Goal: Task Accomplishment & Management: Manage account settings

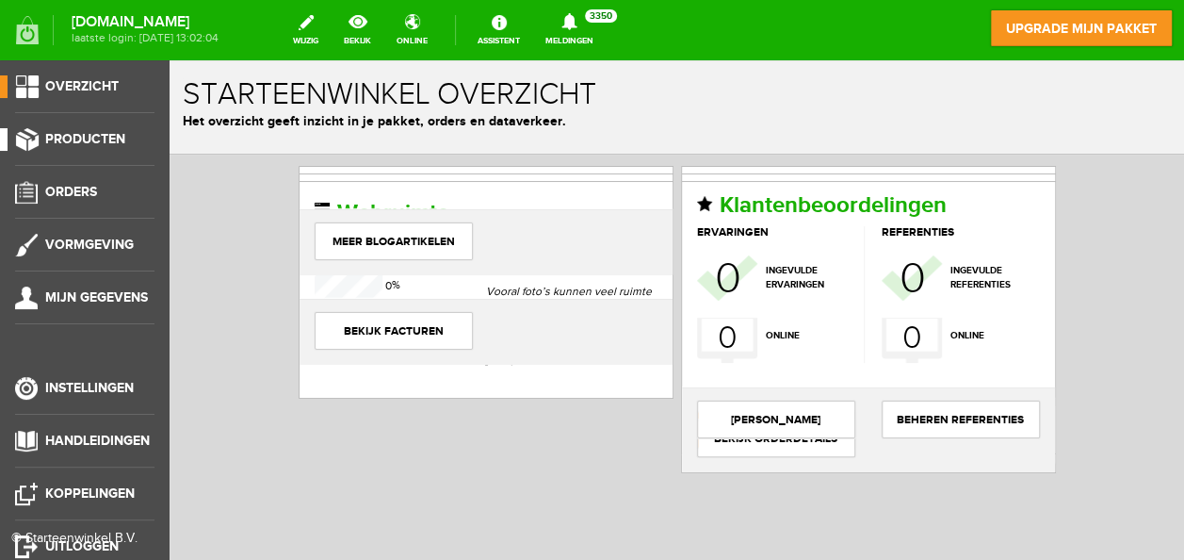
click at [70, 134] on span "Producten" at bounding box center [85, 139] width 80 height 16
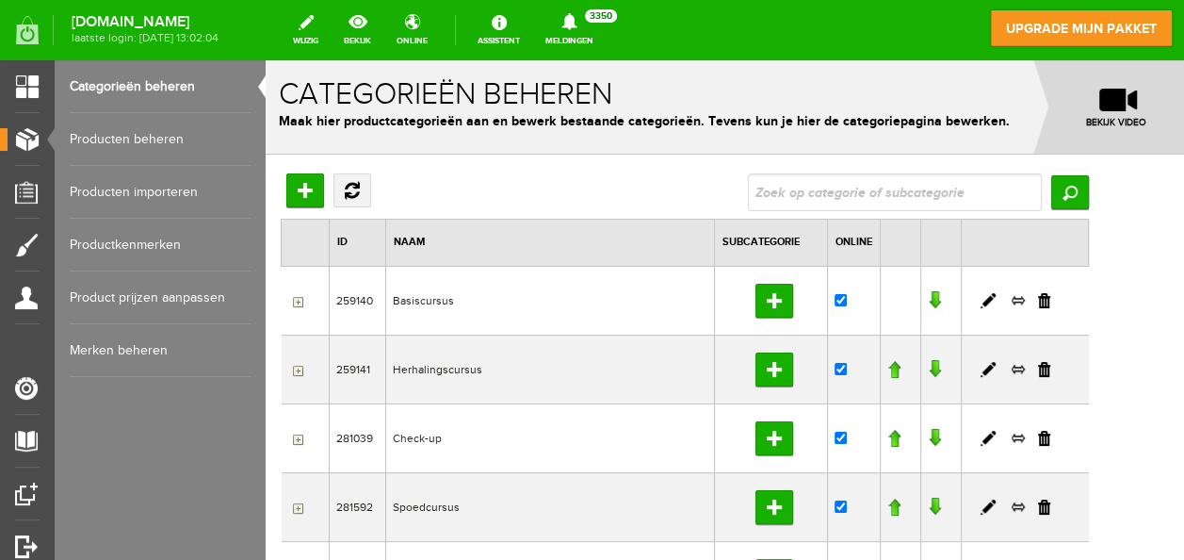
click at [117, 122] on link "Producten beheren" at bounding box center [160, 139] width 181 height 53
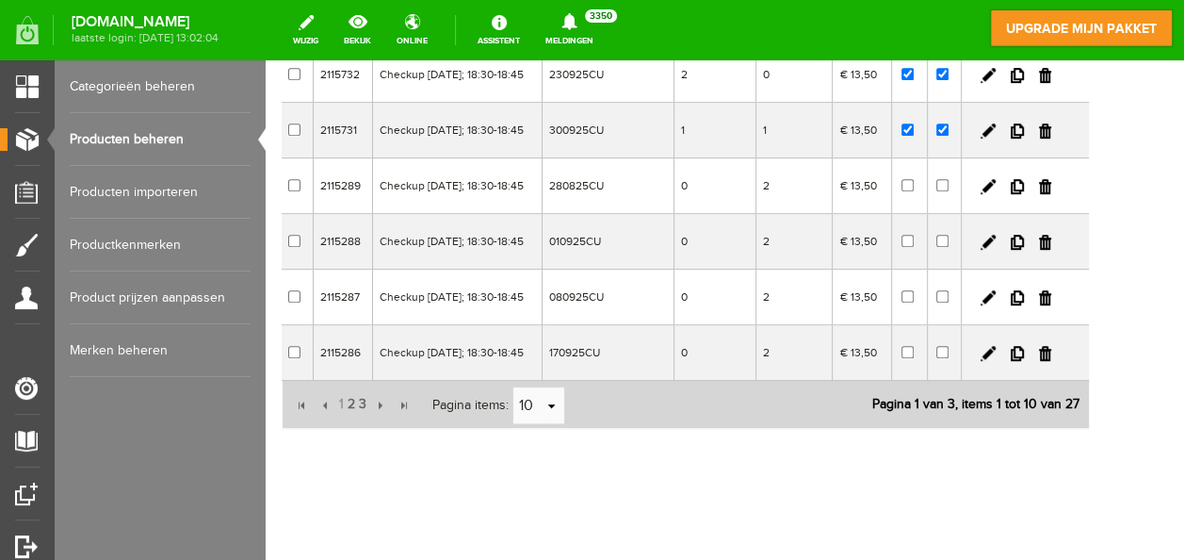
scroll to position [498, 0]
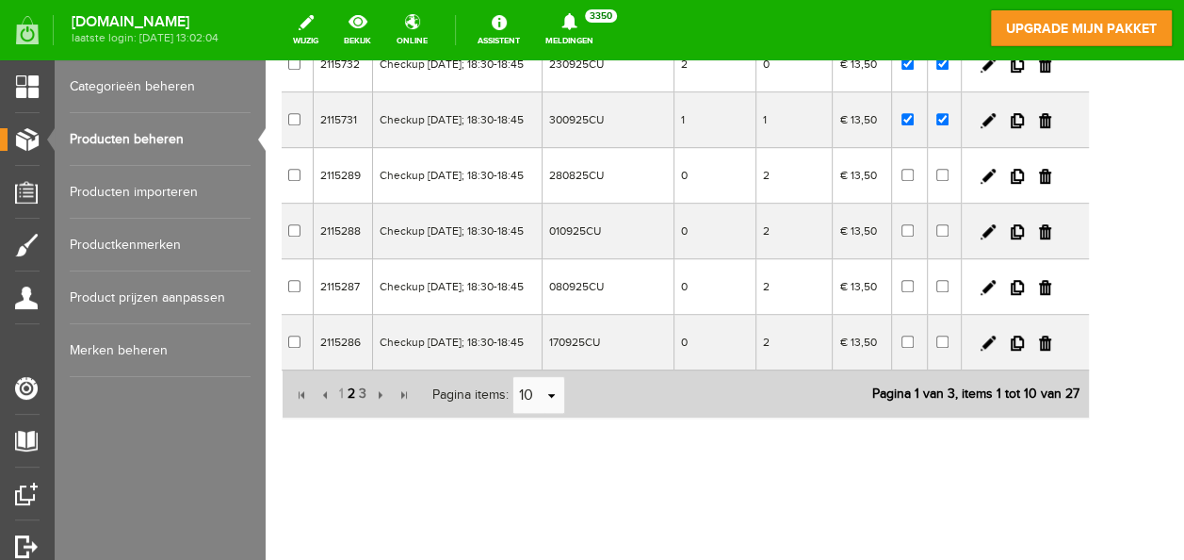
click at [351, 413] on span "2" at bounding box center [351, 394] width 11 height 38
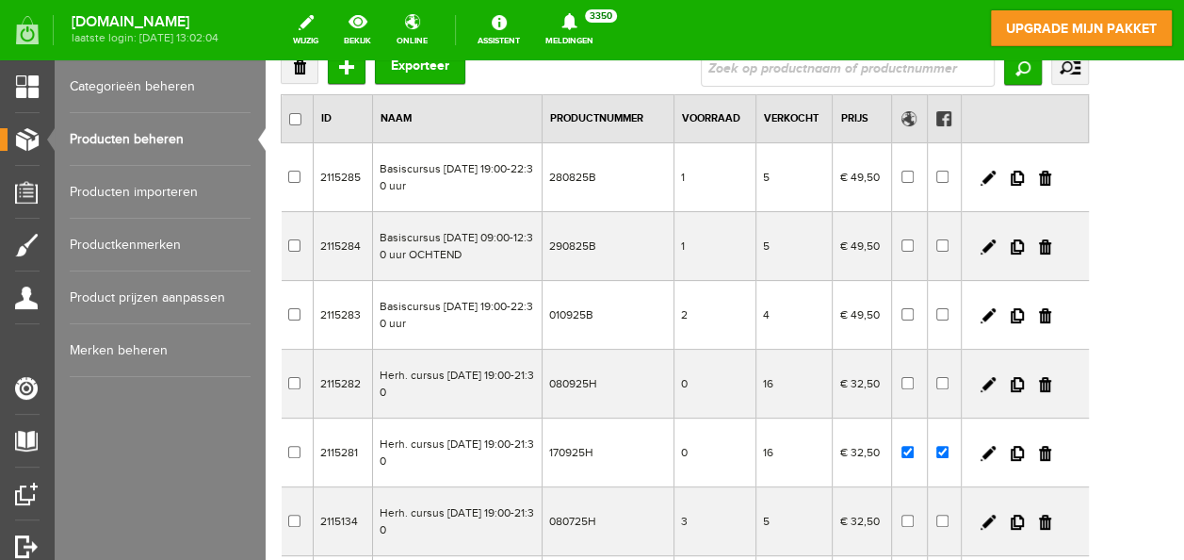
scroll to position [123, 0]
click at [949, 448] on input "checkbox" at bounding box center [943, 453] width 12 height 12
checkbox input "false"
click at [914, 450] on input "checkbox" at bounding box center [908, 453] width 12 height 12
checkbox input "false"
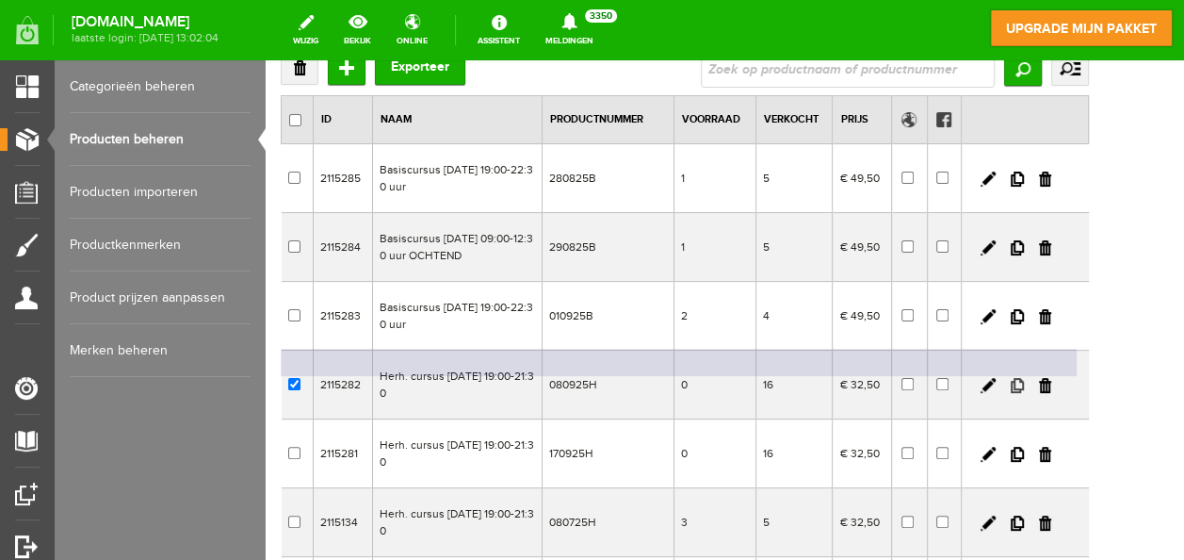
click at [1024, 381] on link at bounding box center [1017, 385] width 13 height 15
checkbox input "true"
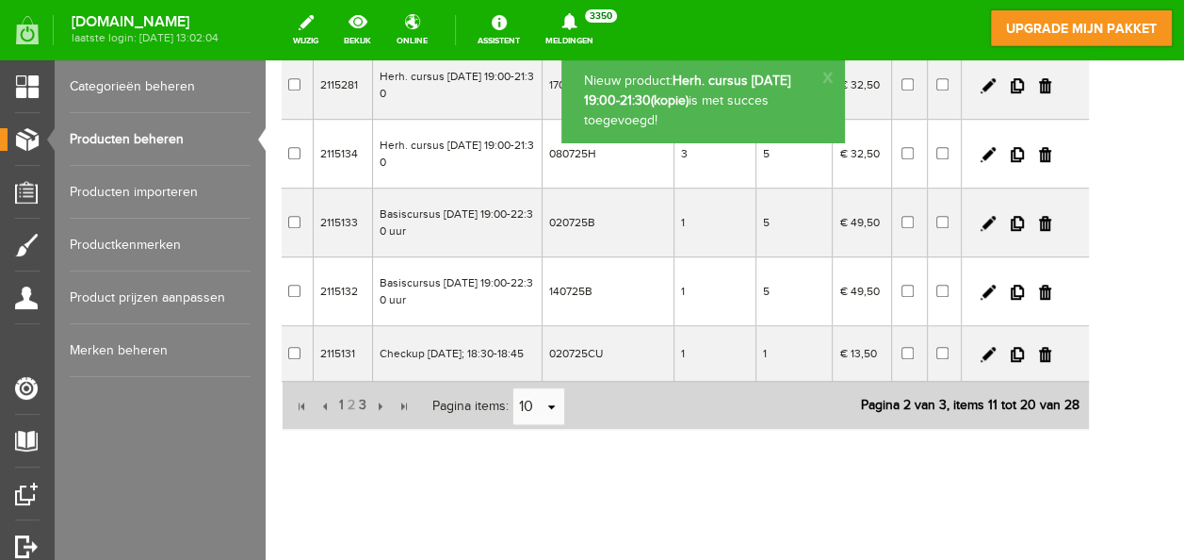
scroll to position [580, 0]
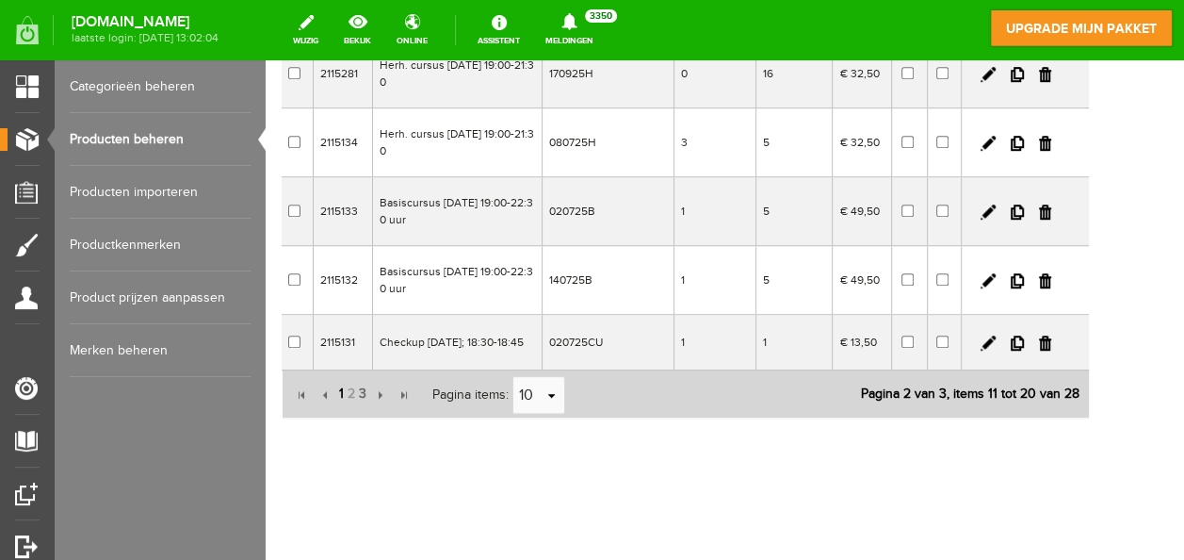
click at [340, 392] on span "1" at bounding box center [341, 394] width 8 height 38
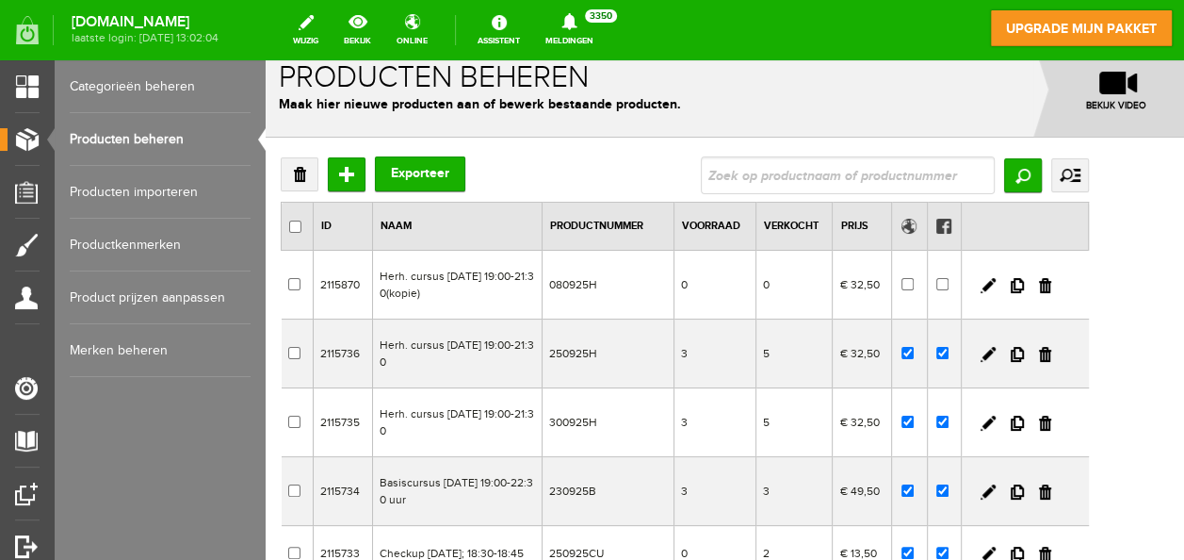
scroll to position [0, 0]
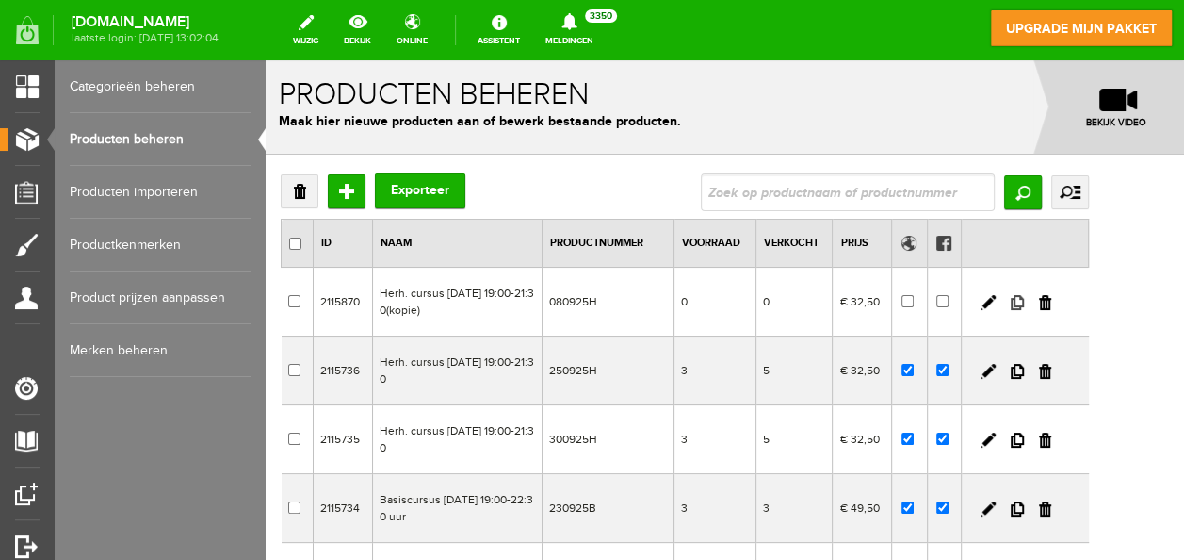
click at [1024, 295] on link at bounding box center [1017, 302] width 13 height 15
click at [1055, 292] on td at bounding box center [1025, 302] width 127 height 69
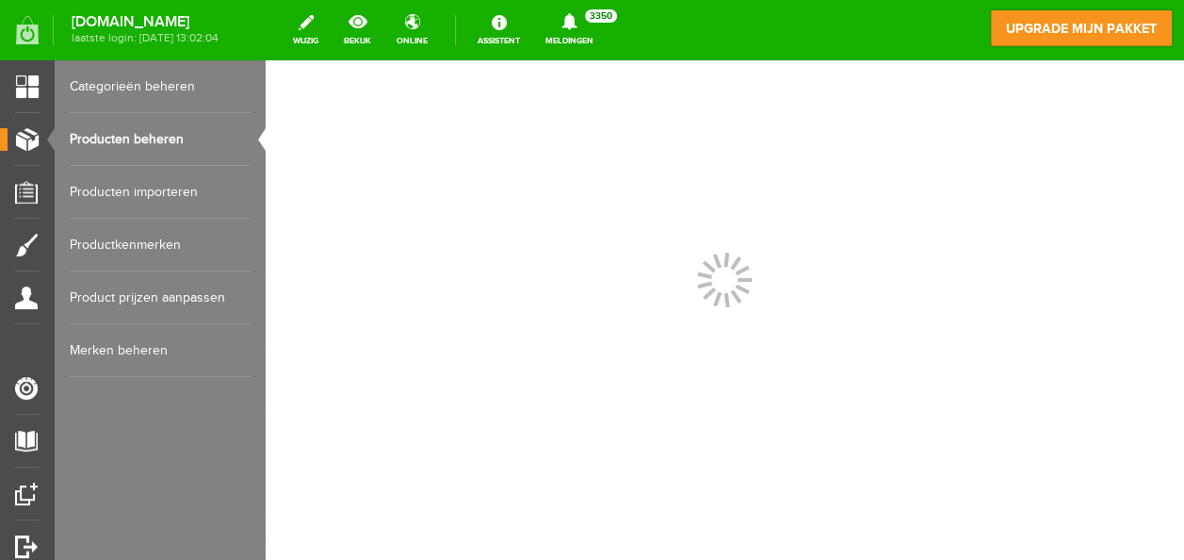
click at [665, 238] on div at bounding box center [725, 309] width 919 height 499
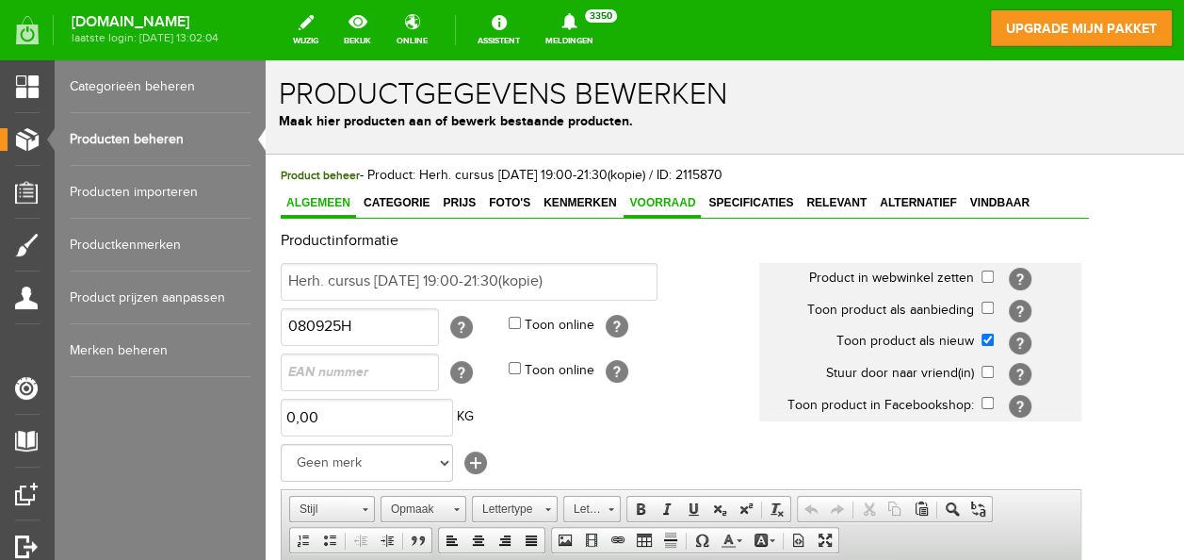
click at [660, 201] on span "Voorraad" at bounding box center [662, 202] width 77 height 13
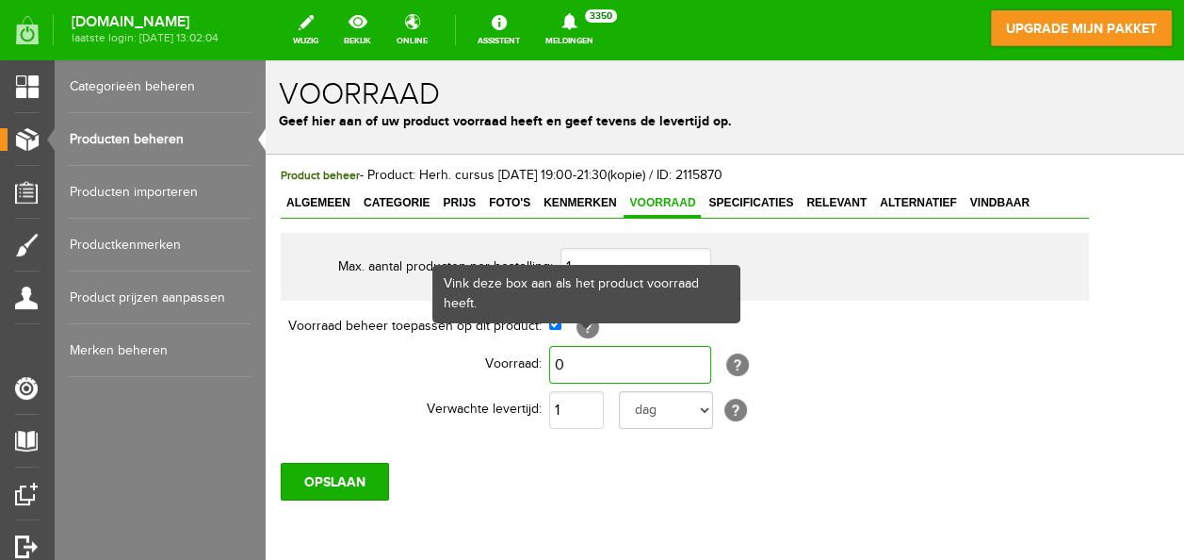
click at [578, 358] on input "0" at bounding box center [630, 365] width 162 height 38
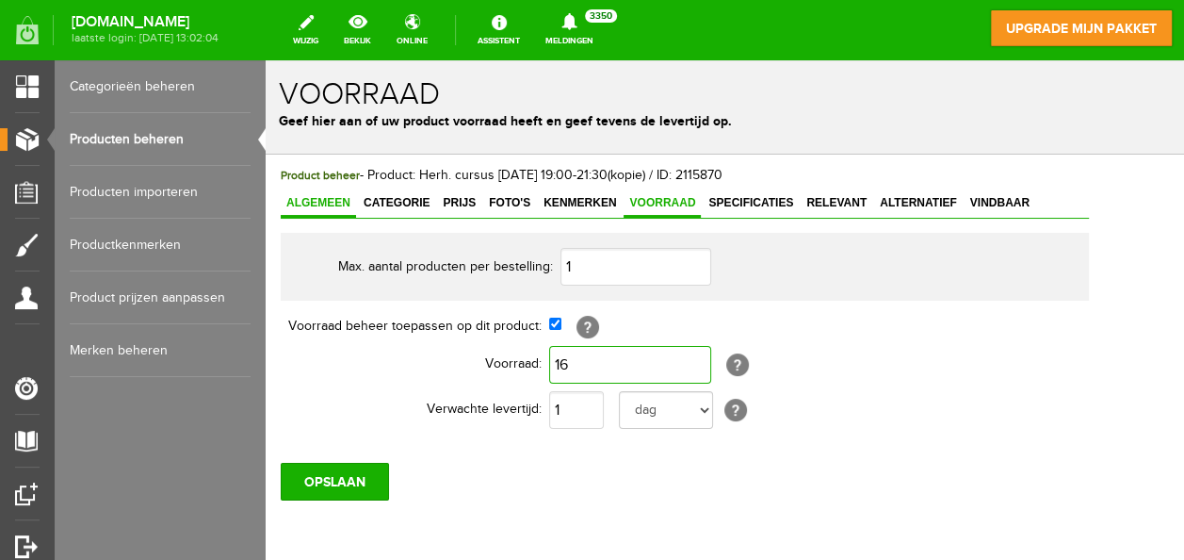
type input "16"
click at [327, 196] on span "Algemeen" at bounding box center [318, 202] width 75 height 13
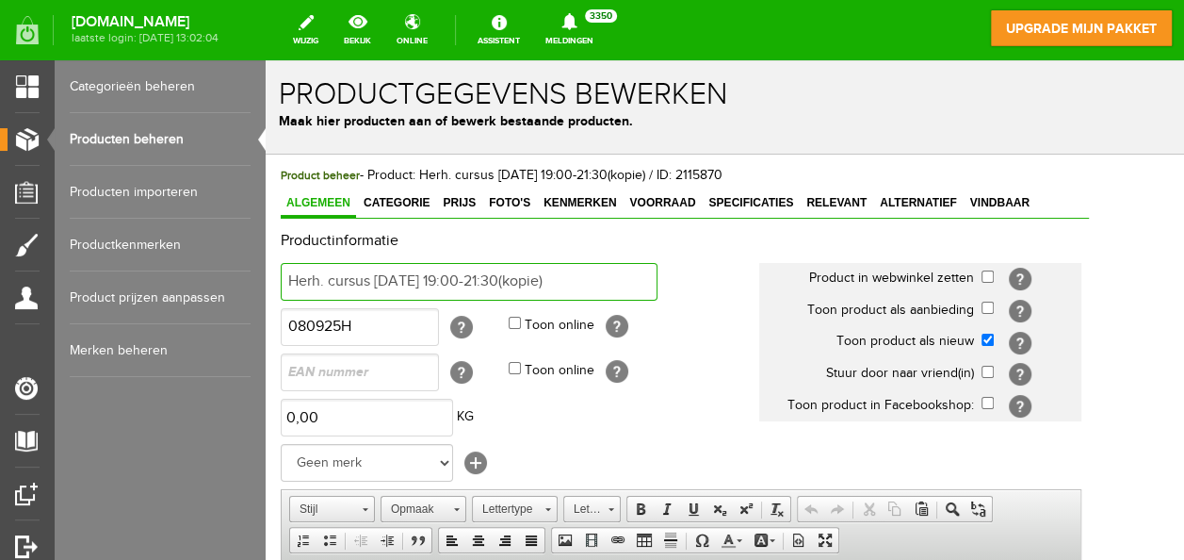
click at [612, 279] on input "Herh. cursus [DATE] 19:00-21:30(kopie)" at bounding box center [469, 282] width 377 height 38
type input "Herh. cursus [DATE] 19:00-21:30"
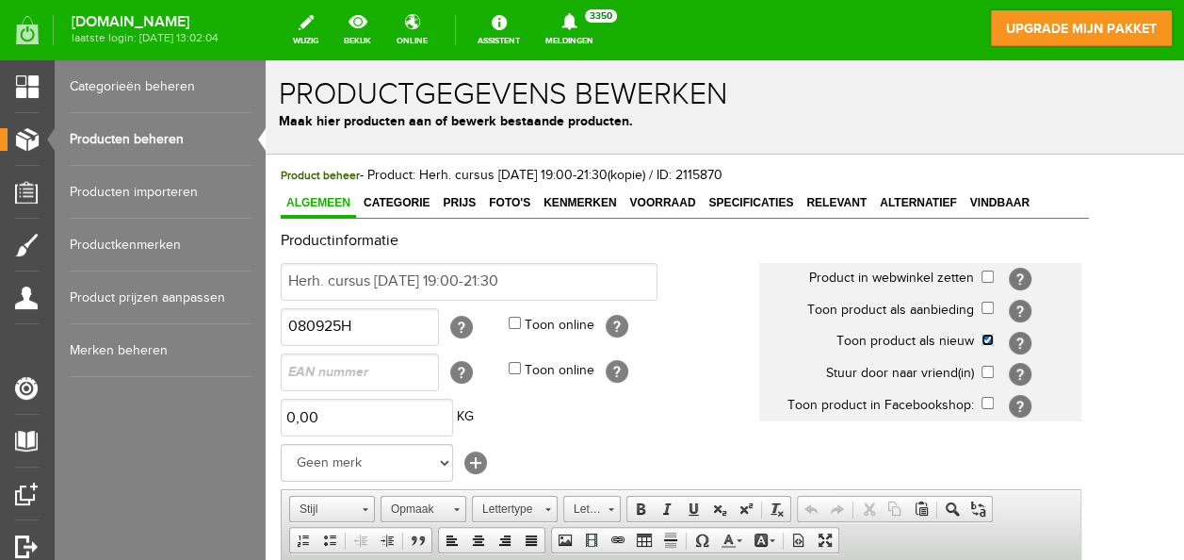
click at [994, 341] on input "checkbox" at bounding box center [988, 340] width 12 height 12
checkbox input "false"
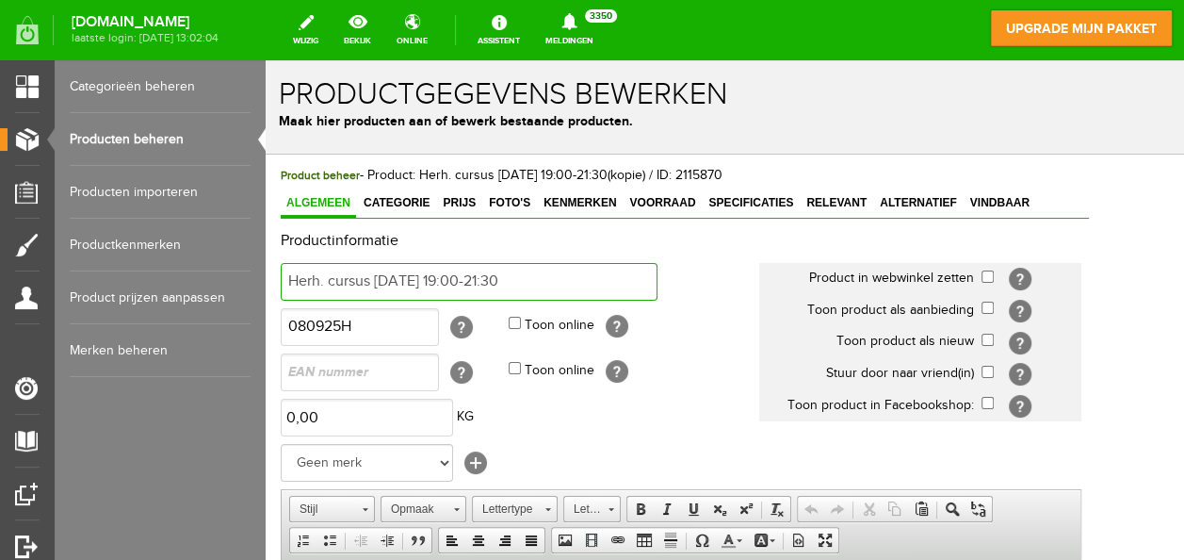
click at [434, 277] on input "Herh. cursus [DATE] 19:00-21:30" at bounding box center [469, 282] width 377 height 38
type input "Herh. cursus [DATE] 19:00-21:30"
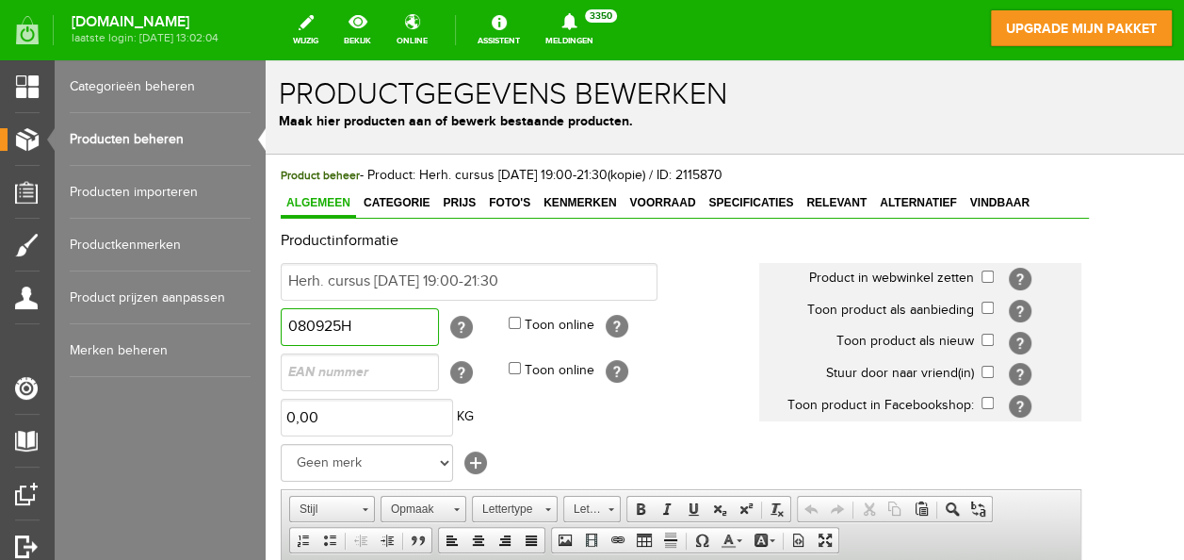
click at [322, 323] on input "080925H" at bounding box center [360, 327] width 158 height 38
type input "141025H"
click at [674, 200] on span "Voorraad" at bounding box center [662, 202] width 77 height 13
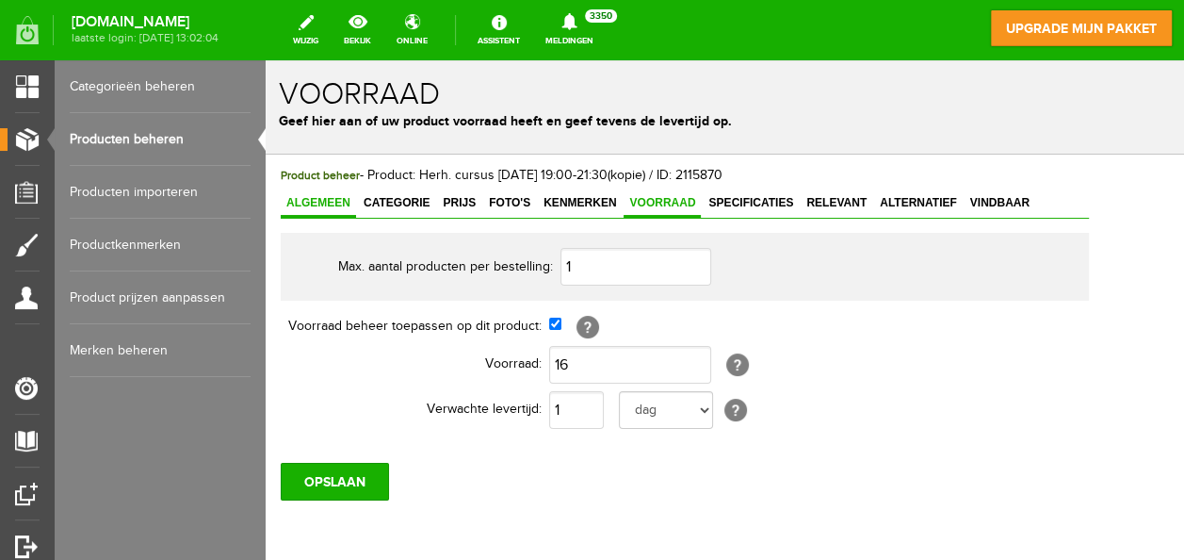
click at [322, 196] on span "Algemeen" at bounding box center [318, 202] width 75 height 13
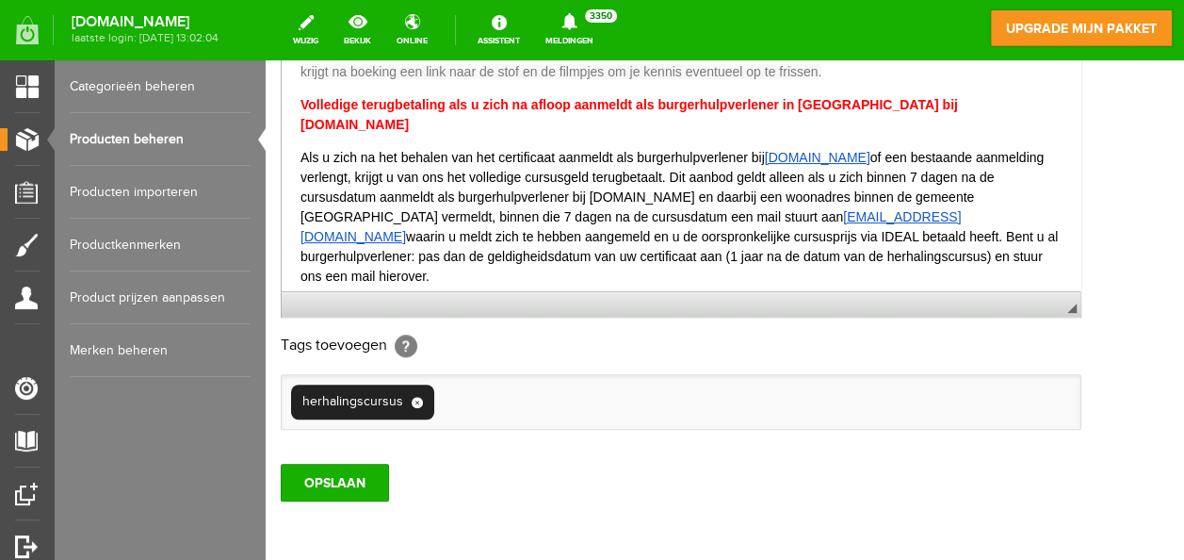
scroll to position [594, 0]
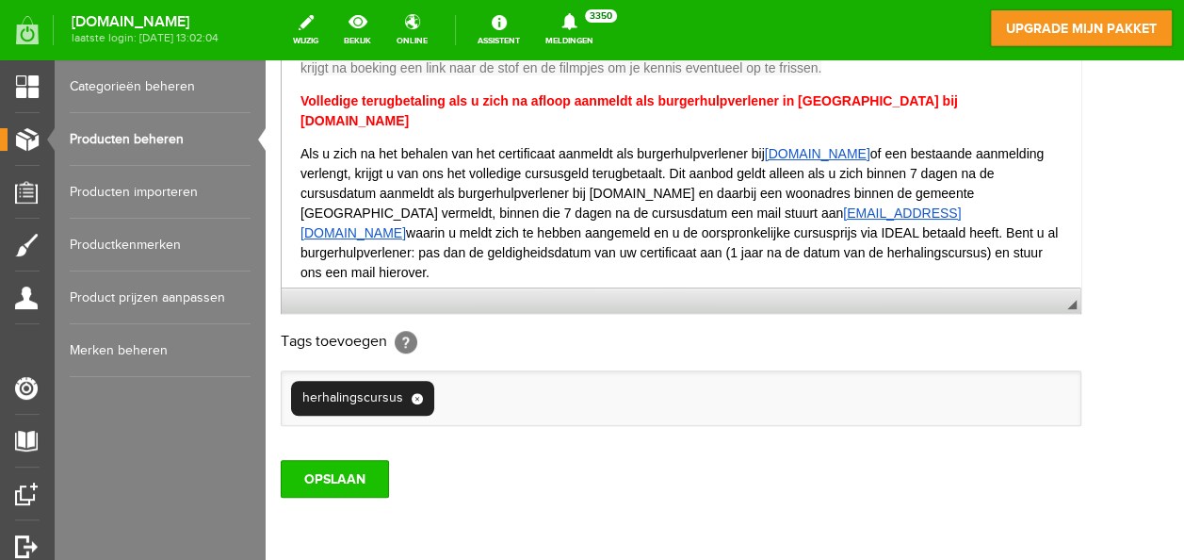
click at [322, 468] on input "OPSLAAN" at bounding box center [335, 479] width 108 height 38
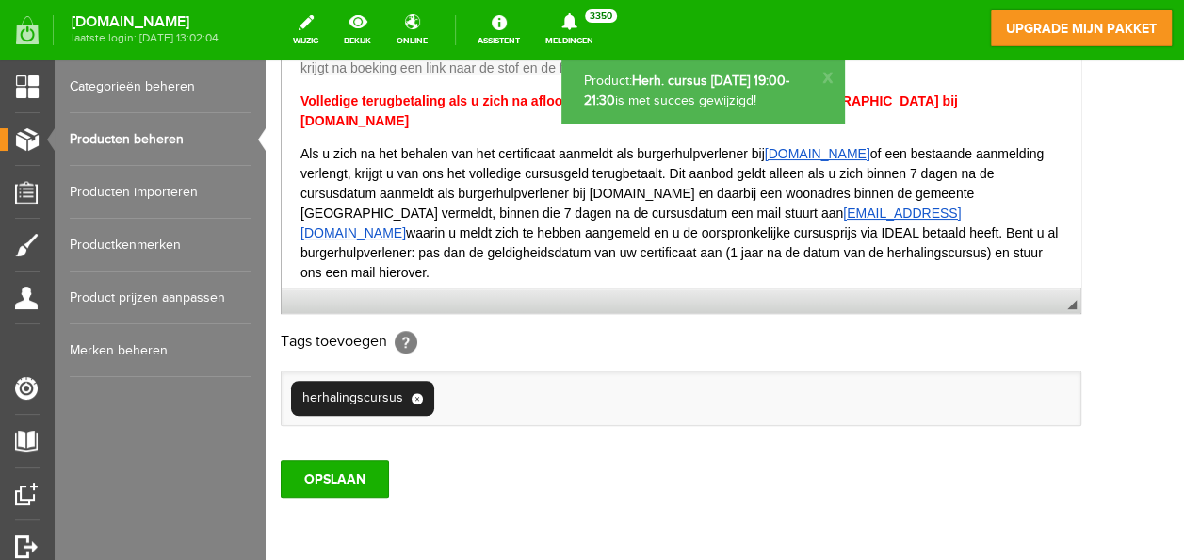
scroll to position [0, 0]
click at [135, 135] on link "Producten beheren" at bounding box center [160, 139] width 181 height 53
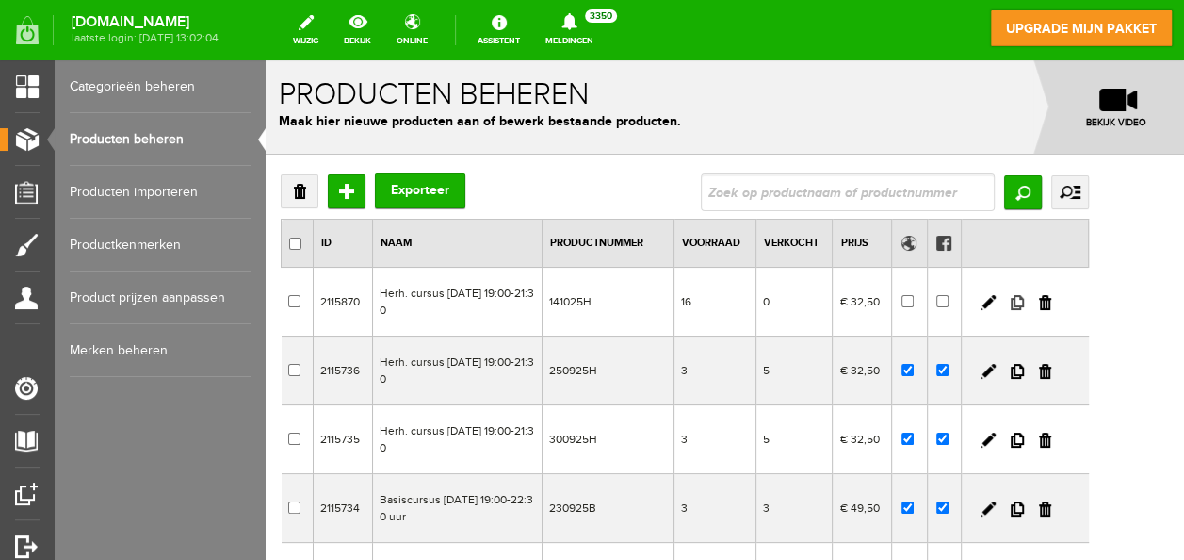
click at [1024, 300] on link at bounding box center [1017, 302] width 13 height 15
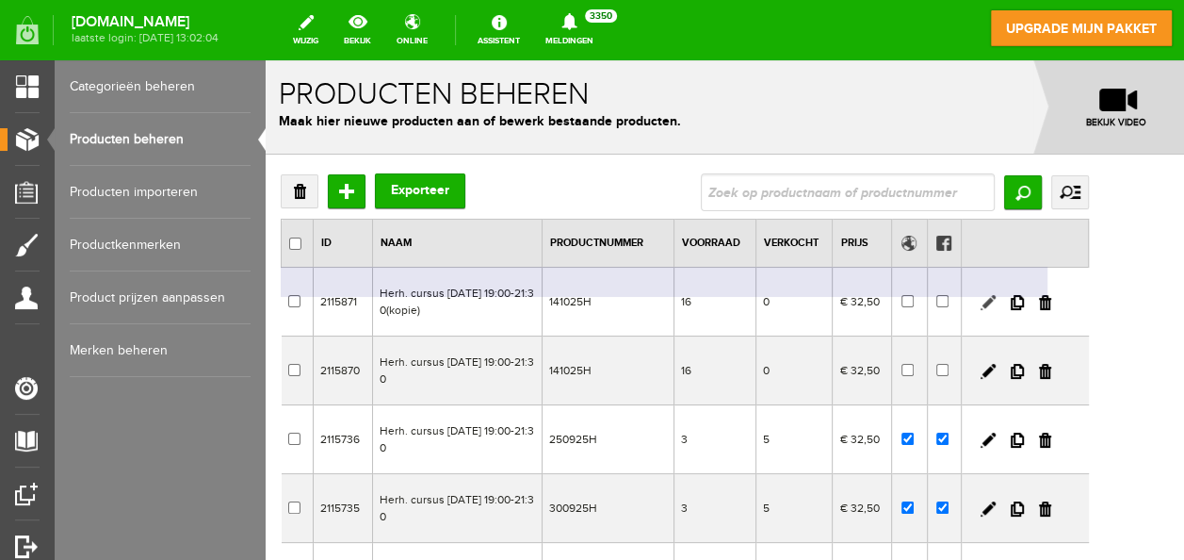
click at [996, 302] on link at bounding box center [988, 302] width 15 height 15
checkbox input "true"
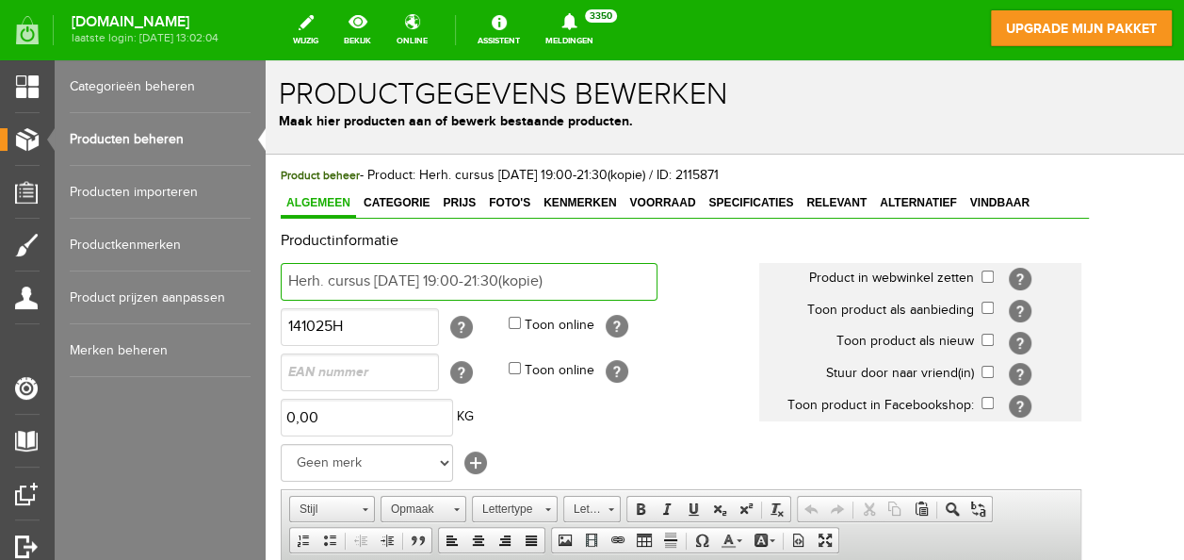
click at [598, 286] on input "Herh. cursus [DATE] 19:00-21:30(kopie)" at bounding box center [469, 282] width 377 height 38
click at [400, 277] on input "Herh. cursus [DATE] 19:00-21:30" at bounding box center [469, 282] width 377 height 38
type input "Herh. cursus [DATE] 19:00-21:30"
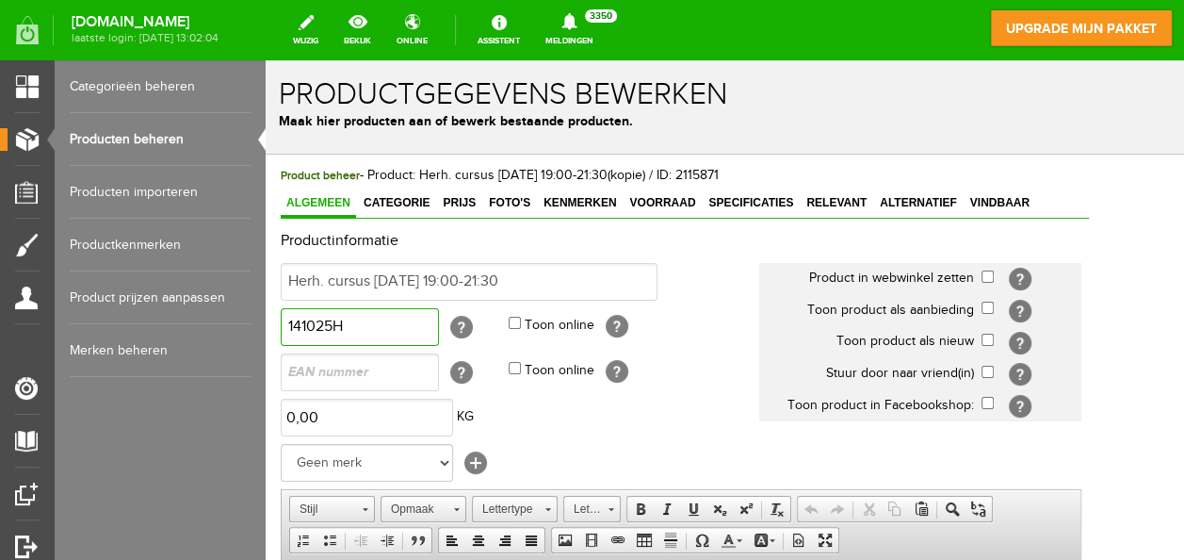
click at [300, 326] on input "141025H" at bounding box center [360, 327] width 158 height 38
type input "061025H"
click at [666, 204] on span "Voorraad" at bounding box center [662, 202] width 77 height 13
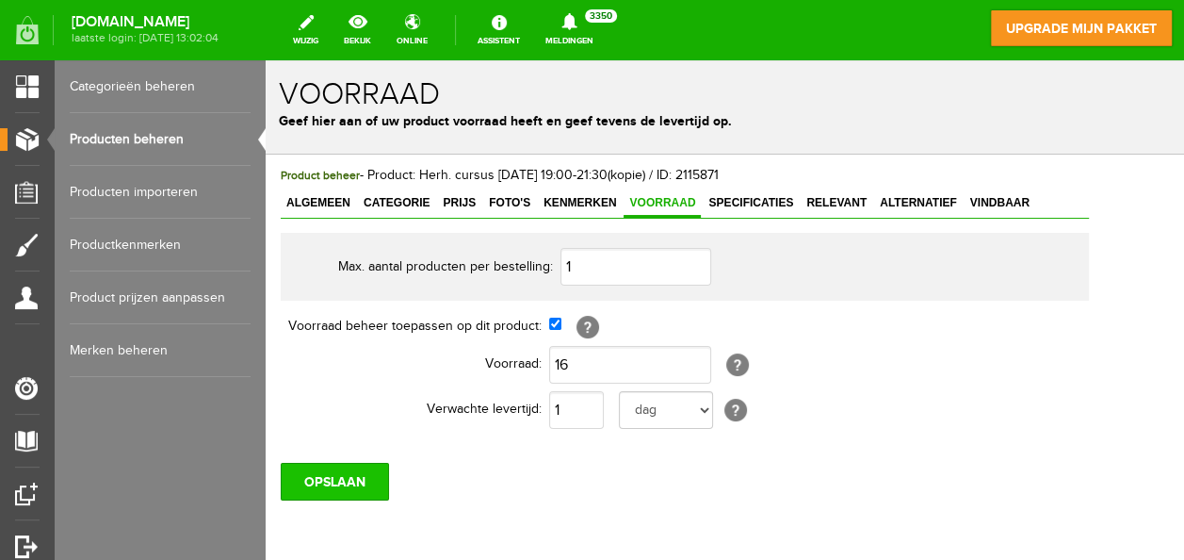
click at [340, 471] on input "OPSLAAN" at bounding box center [335, 482] width 108 height 38
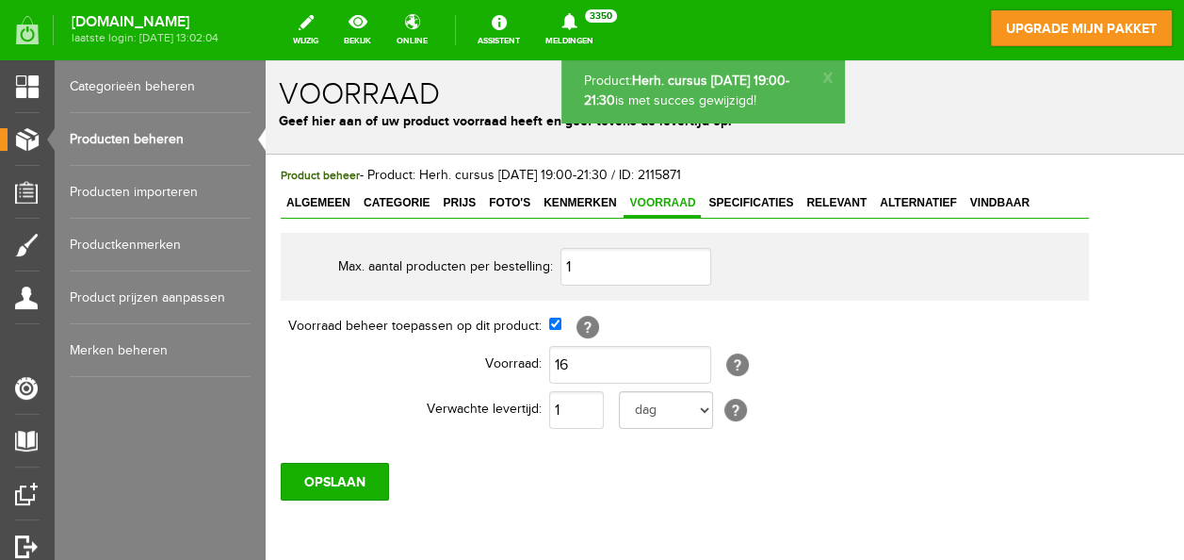
click at [97, 133] on link "Producten beheren" at bounding box center [160, 139] width 181 height 53
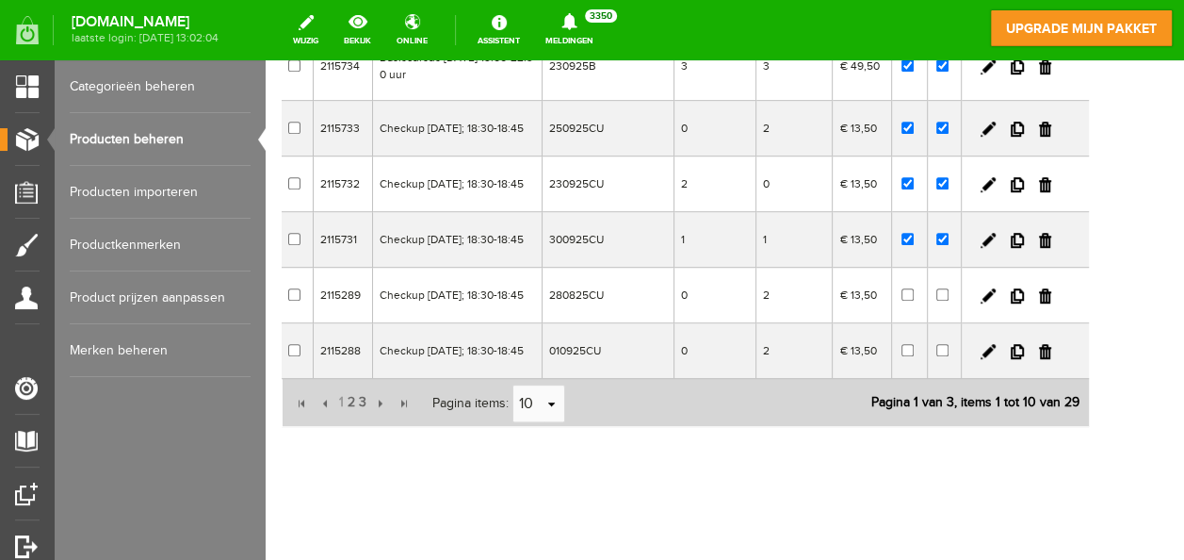
scroll to position [509, 0]
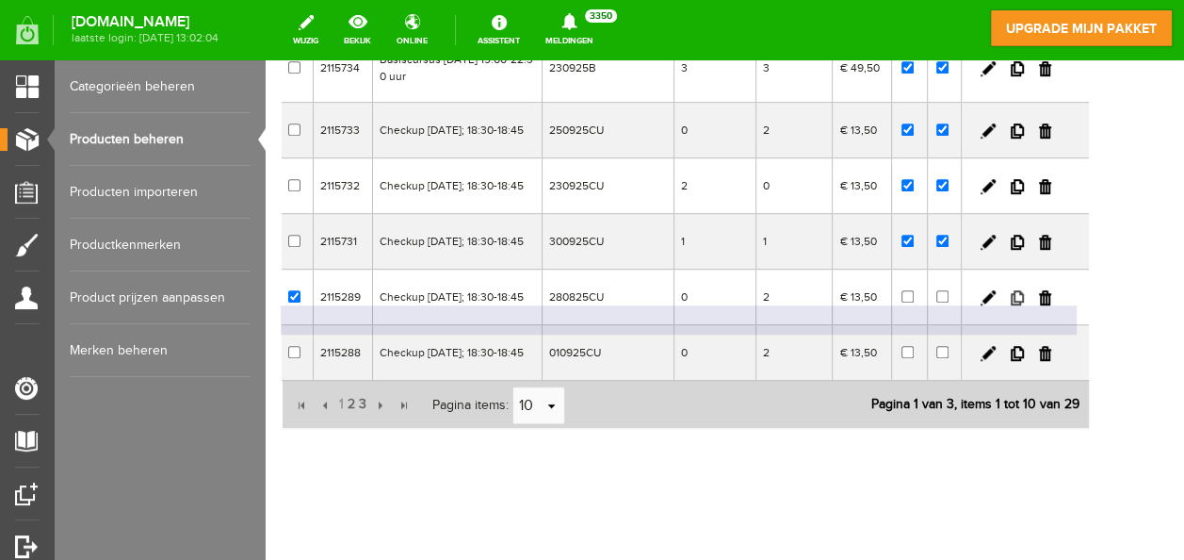
click at [1024, 305] on link at bounding box center [1017, 297] width 13 height 15
checkbox input "true"
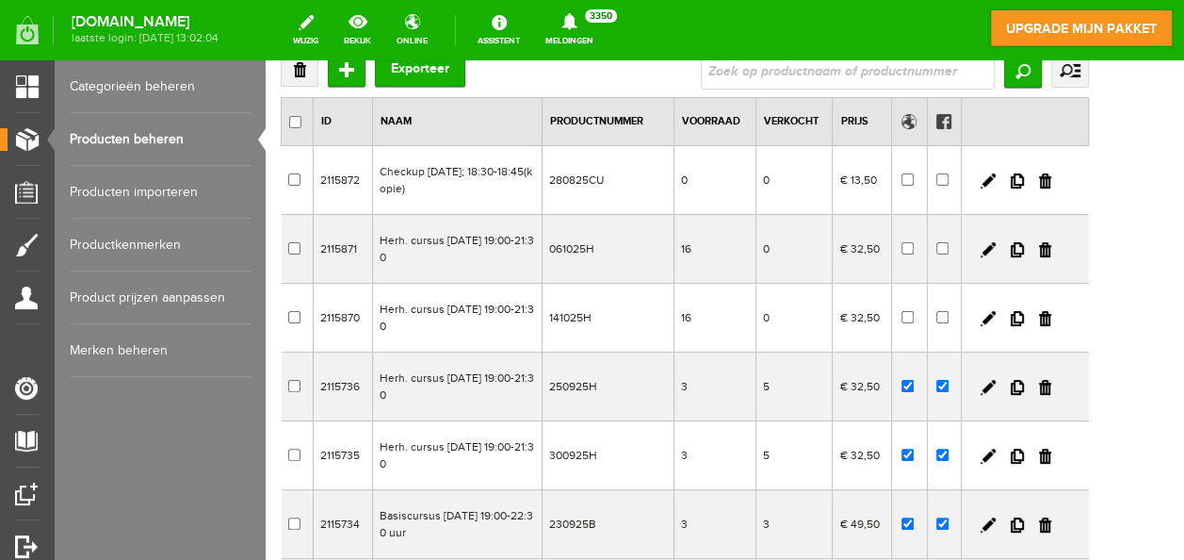
scroll to position [0, 0]
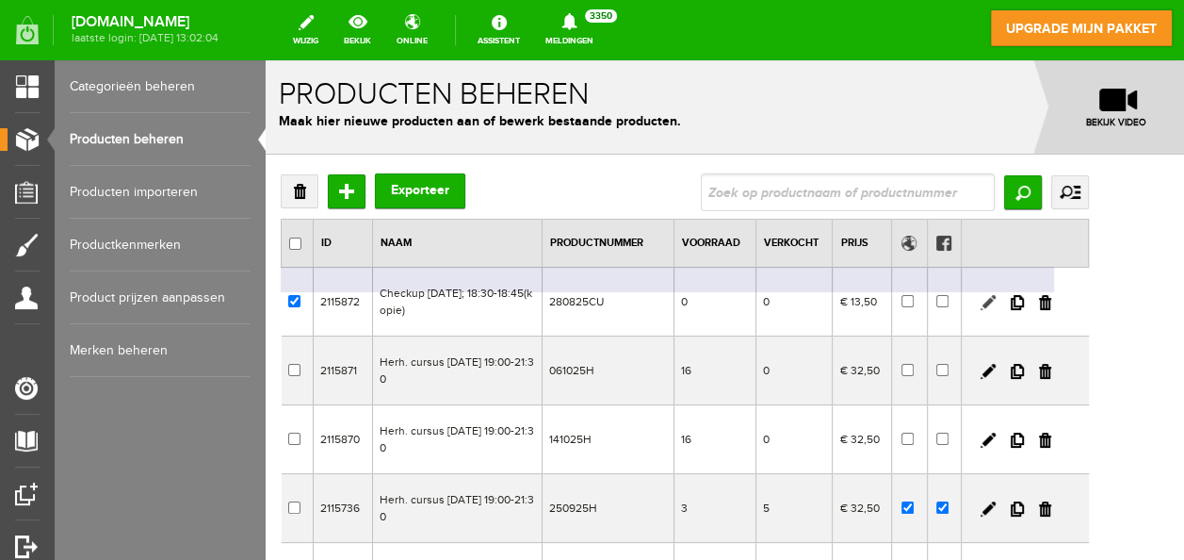
click at [996, 297] on link at bounding box center [988, 302] width 15 height 15
checkbox input "true"
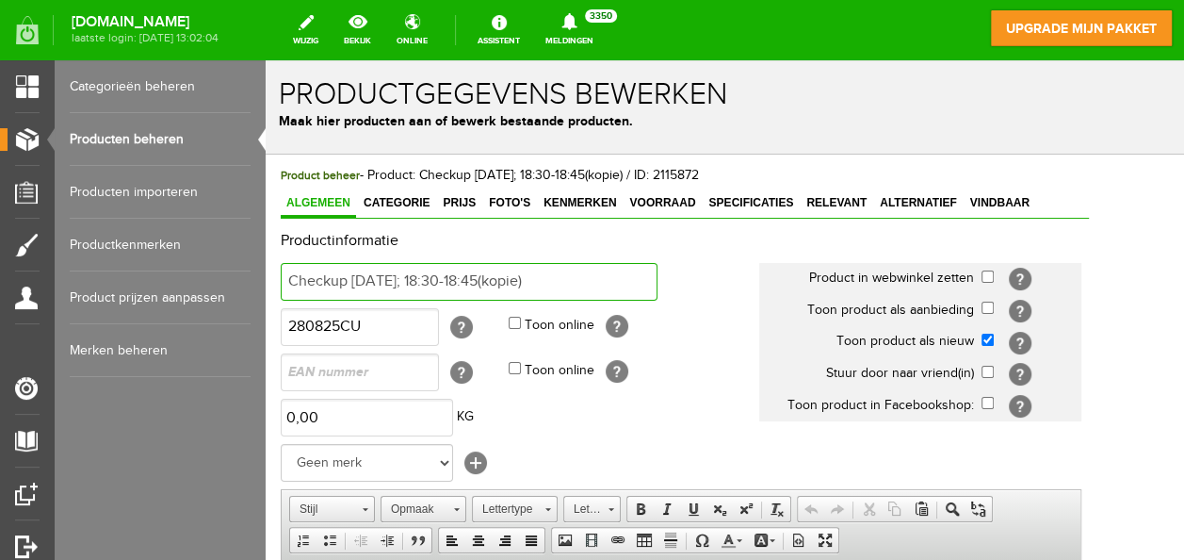
click at [597, 283] on input "Checkup [DATE]; 18:30-18:45(kopie)" at bounding box center [469, 282] width 377 height 38
click at [416, 281] on input "Checkup [DATE]; 18:30-18:45" at bounding box center [469, 282] width 377 height 38
type input "Checkup [DATE]; 18:30-18:45"
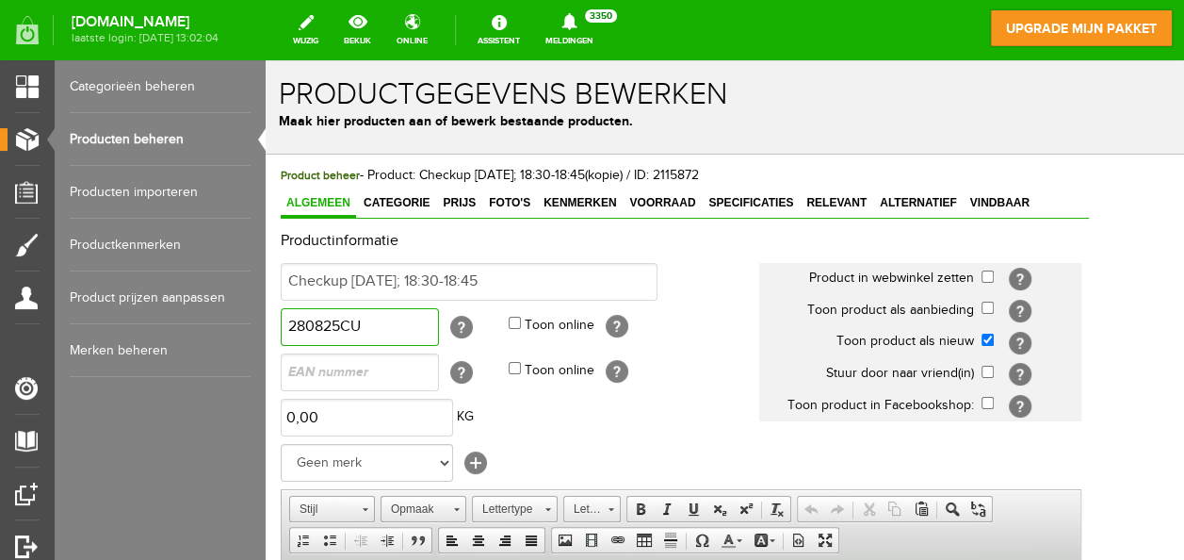
click at [322, 328] on input "280825CU" at bounding box center [360, 327] width 158 height 38
type input "141025CU"
click at [667, 198] on span "Voorraad" at bounding box center [662, 202] width 77 height 13
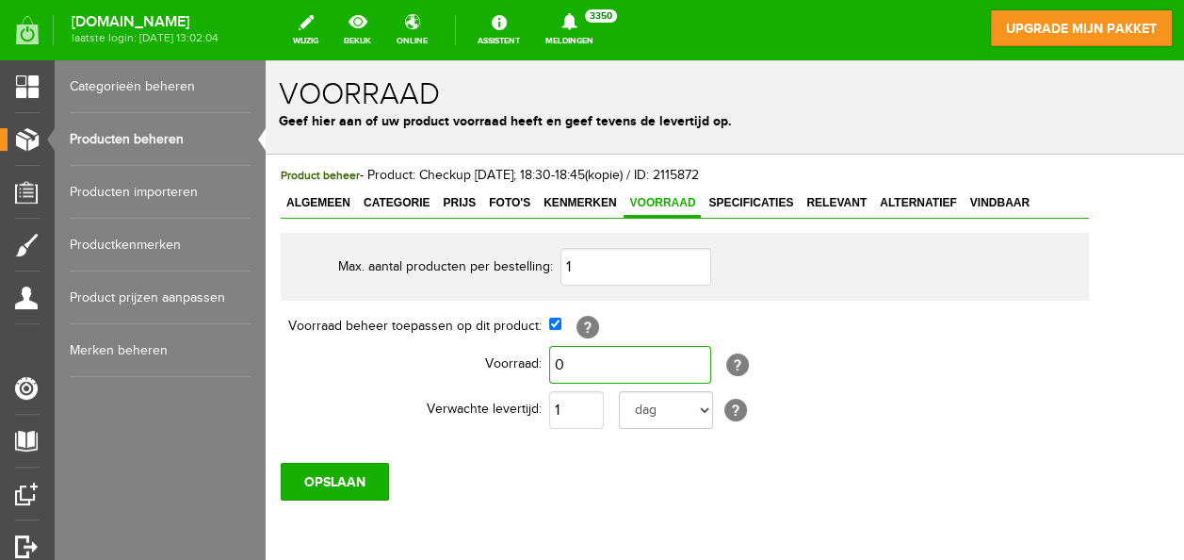
click at [590, 367] on input "0" at bounding box center [630, 365] width 162 height 38
type input "2"
click at [347, 477] on input "OPSLAAN" at bounding box center [335, 482] width 108 height 38
click at [101, 134] on link "Producten beheren" at bounding box center [160, 139] width 181 height 53
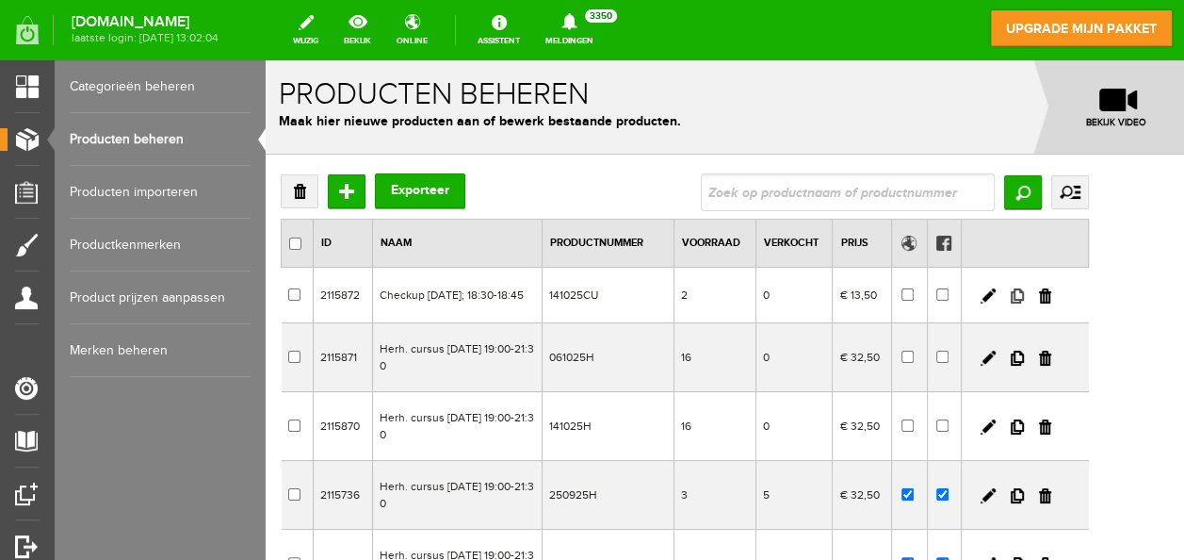
click at [1024, 296] on link at bounding box center [1017, 295] width 13 height 15
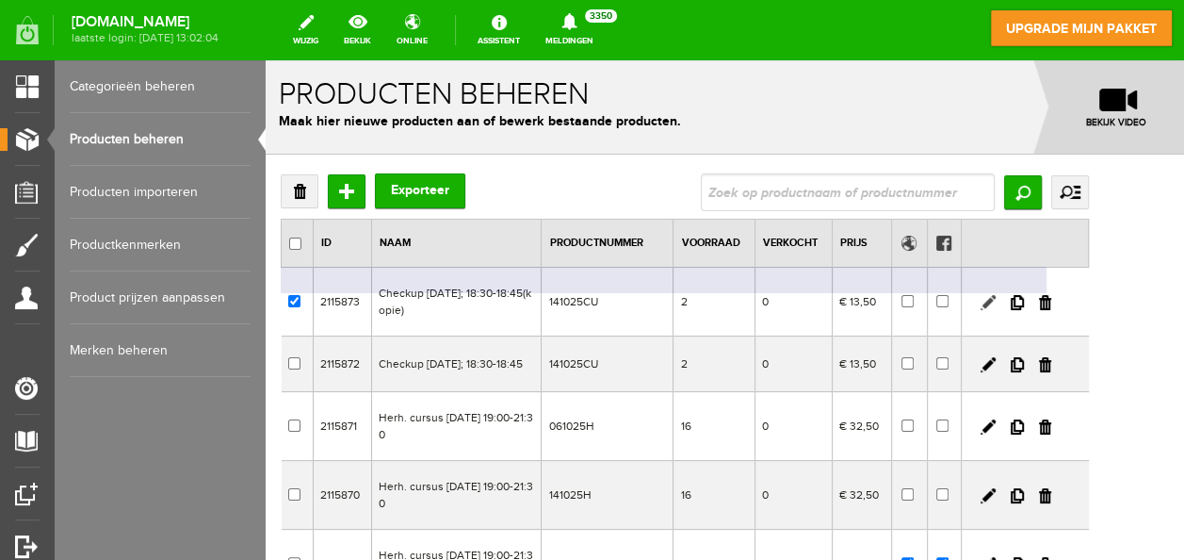
click at [996, 298] on link at bounding box center [988, 302] width 15 height 15
checkbox input "true"
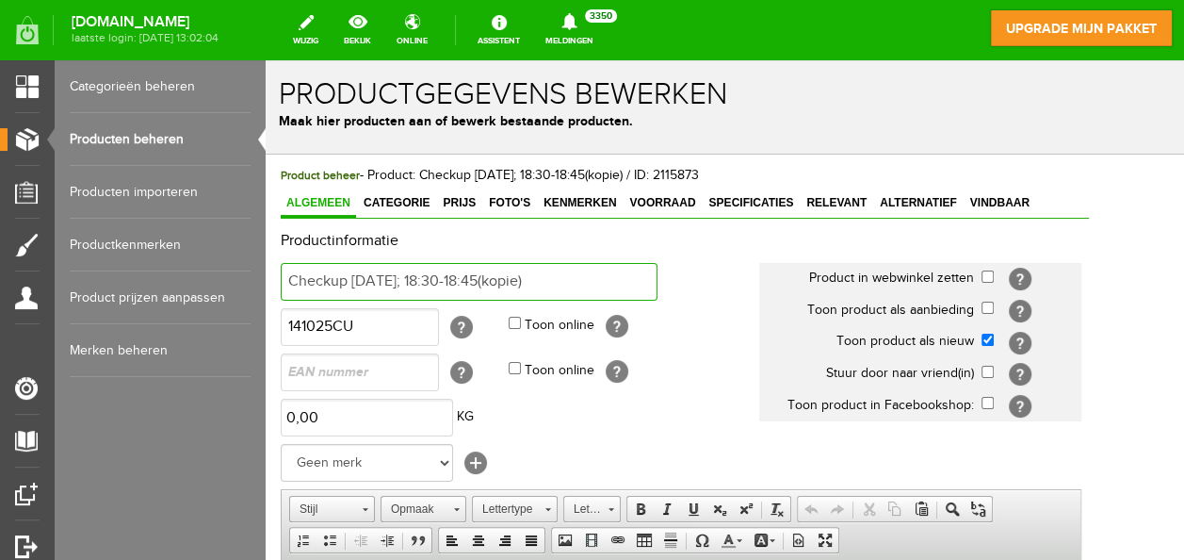
click at [595, 281] on input "Checkup [DATE]; 18:30-18:45(kopie)" at bounding box center [469, 282] width 377 height 38
click at [380, 279] on input "Checkup [DATE]; 18:30-18:45" at bounding box center [469, 282] width 377 height 38
type input "Checkup [DATE]; 18:30-18:45"
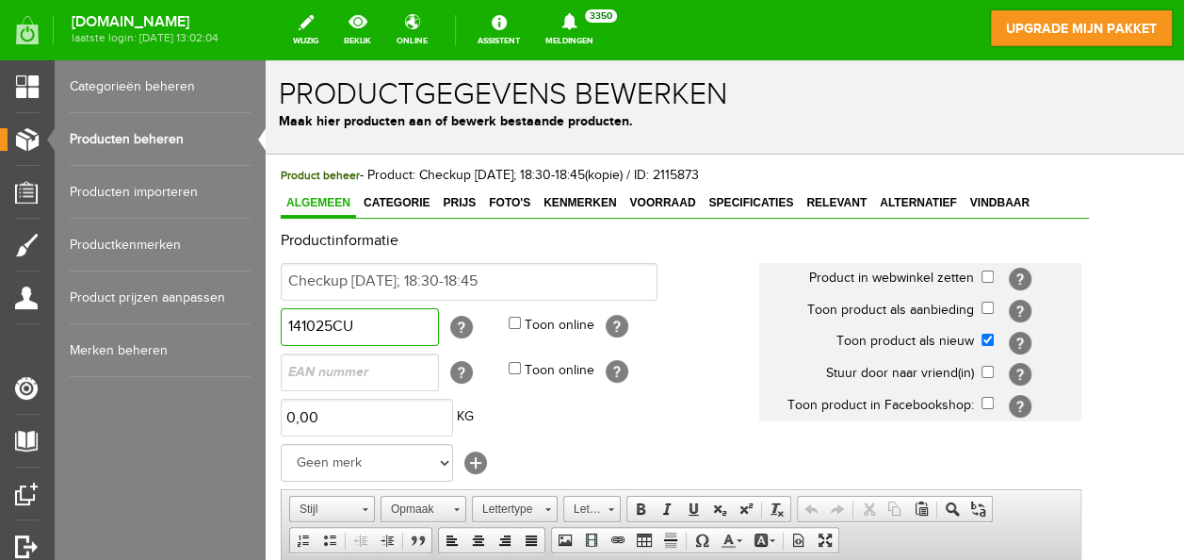
click at [301, 326] on input "141025CU" at bounding box center [360, 327] width 158 height 38
type input "091025CU"
click at [994, 340] on input "checkbox" at bounding box center [988, 340] width 12 height 12
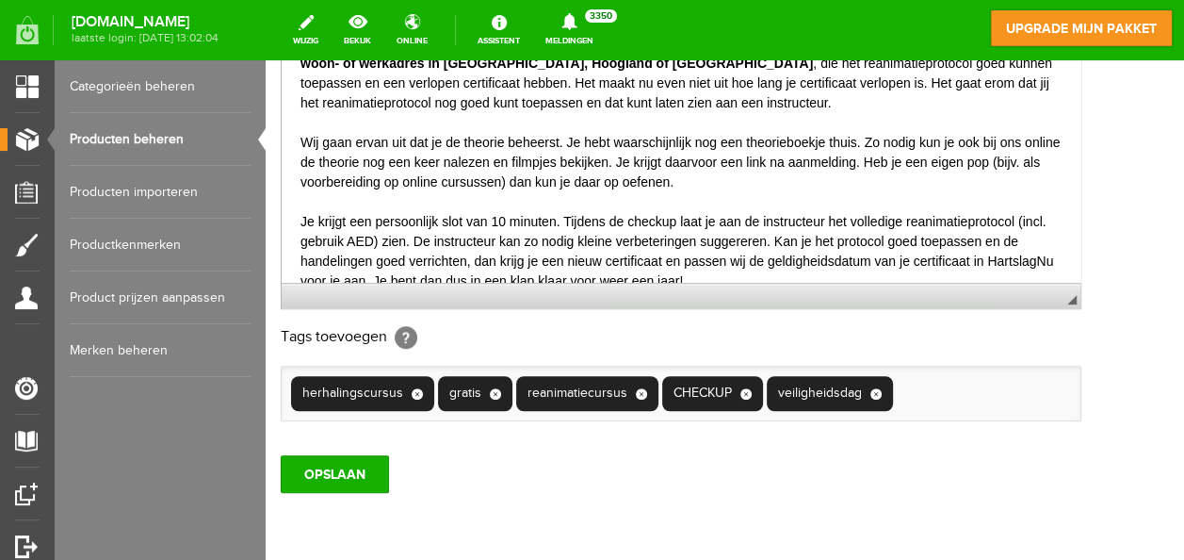
scroll to position [607, 0]
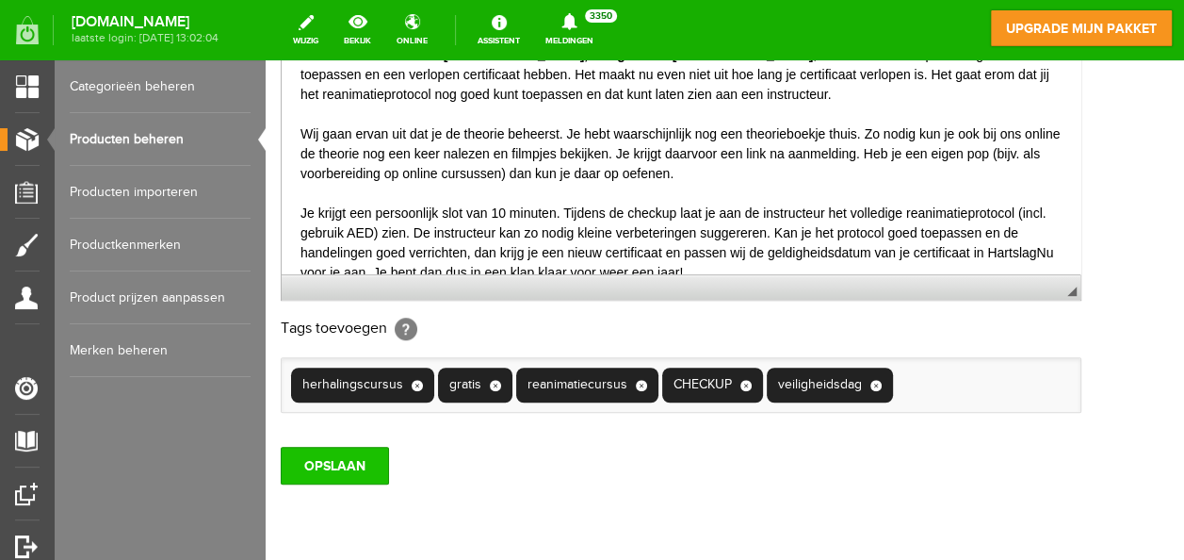
click at [341, 454] on input "OPSLAAN" at bounding box center [335, 466] width 108 height 38
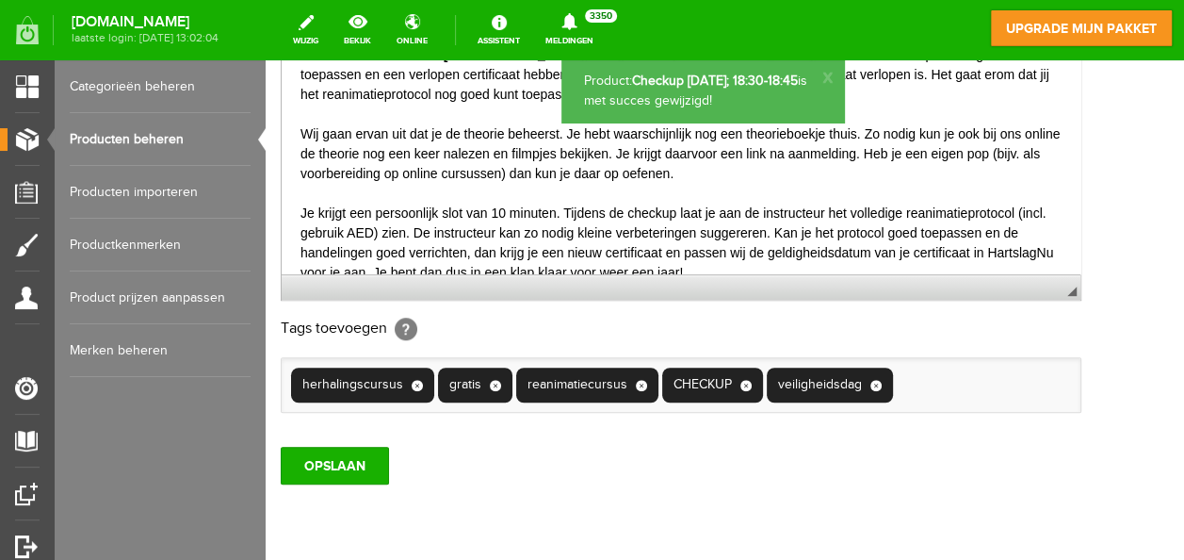
scroll to position [0, 0]
click at [137, 134] on link "Producten beheren" at bounding box center [160, 139] width 181 height 53
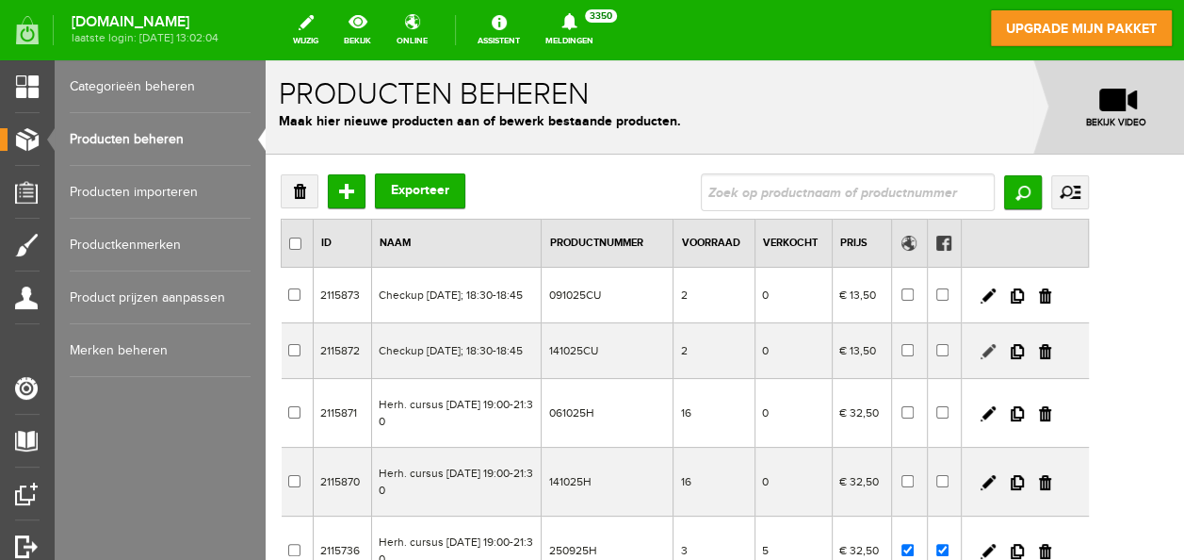
click at [996, 359] on link at bounding box center [988, 351] width 15 height 15
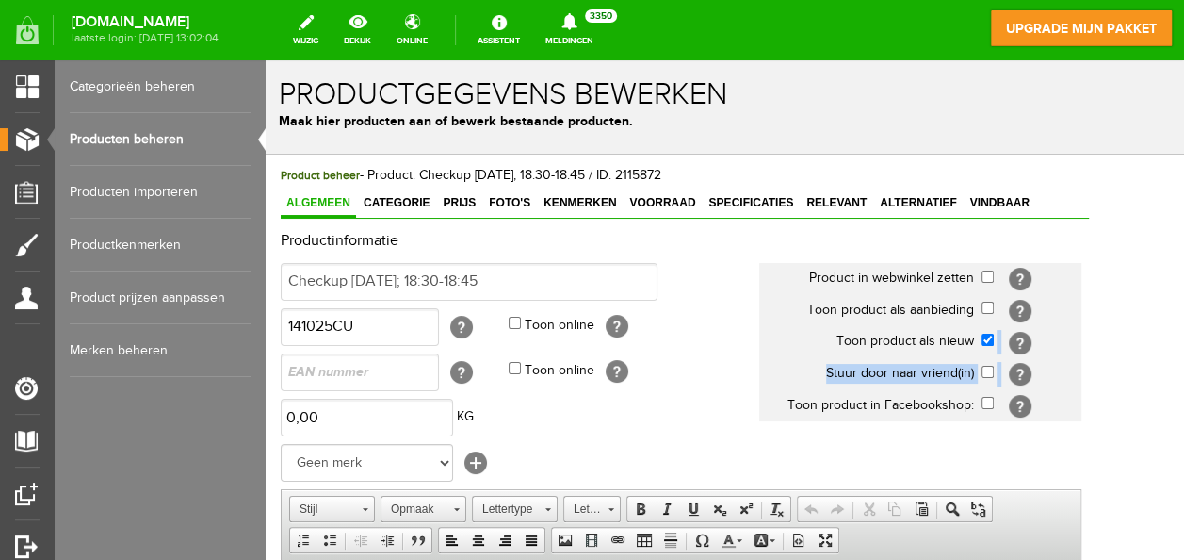
drag, startPoint x: 1050, startPoint y: 371, endPoint x: 1039, endPoint y: 335, distance: 37.3
click at [1039, 335] on tbody "Product in webwinkel zetten [?] Toon product als aanbieding [?] Toon product al…" at bounding box center [920, 342] width 322 height 158
click at [994, 335] on input "checkbox" at bounding box center [988, 340] width 12 height 12
checkbox input "false"
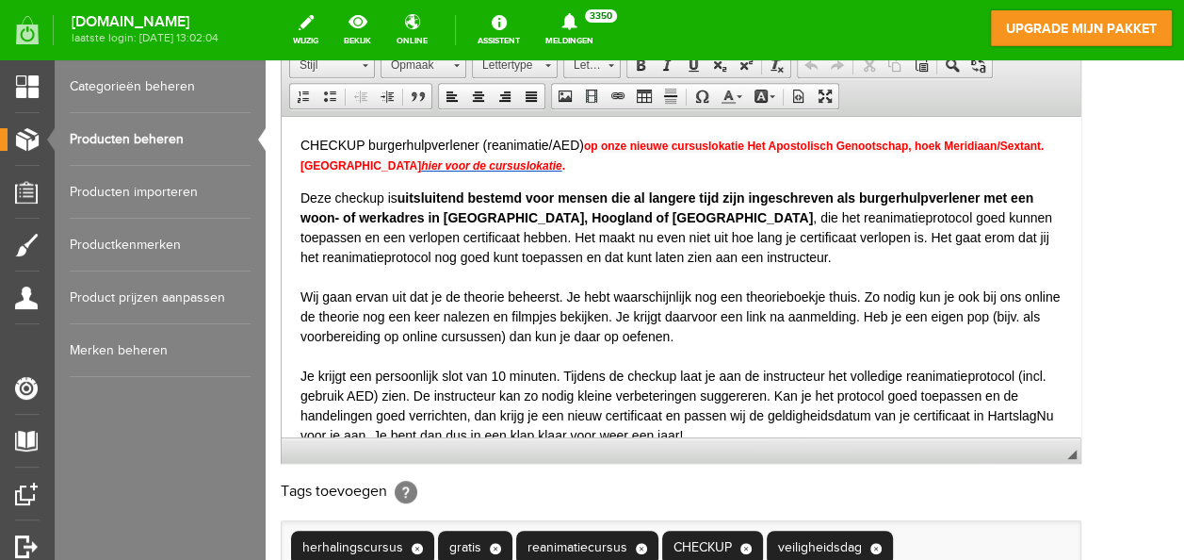
scroll to position [667, 0]
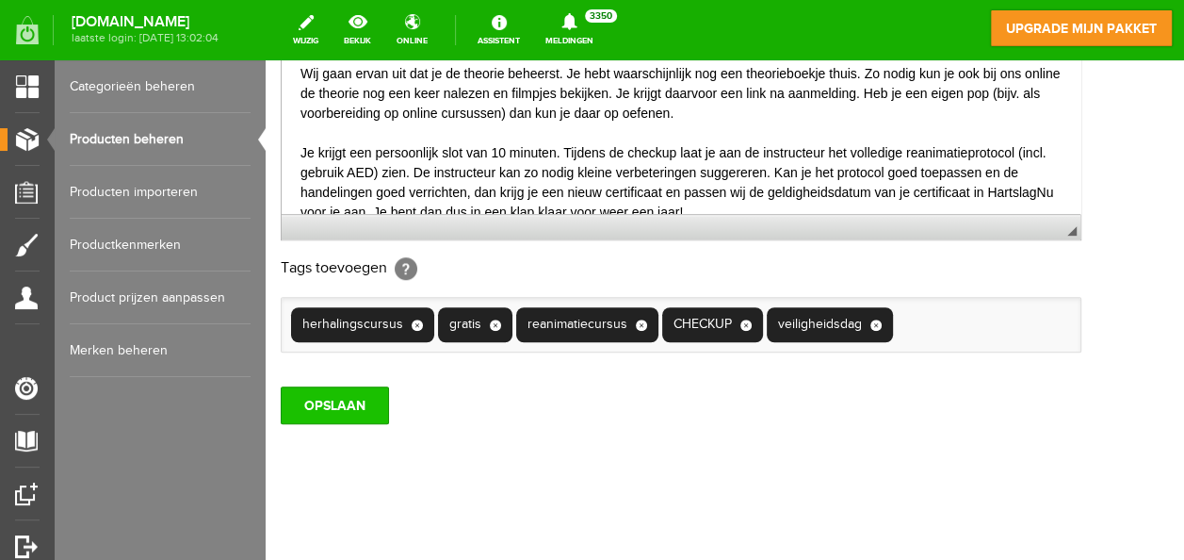
click at [332, 395] on input "OPSLAAN" at bounding box center [335, 405] width 108 height 38
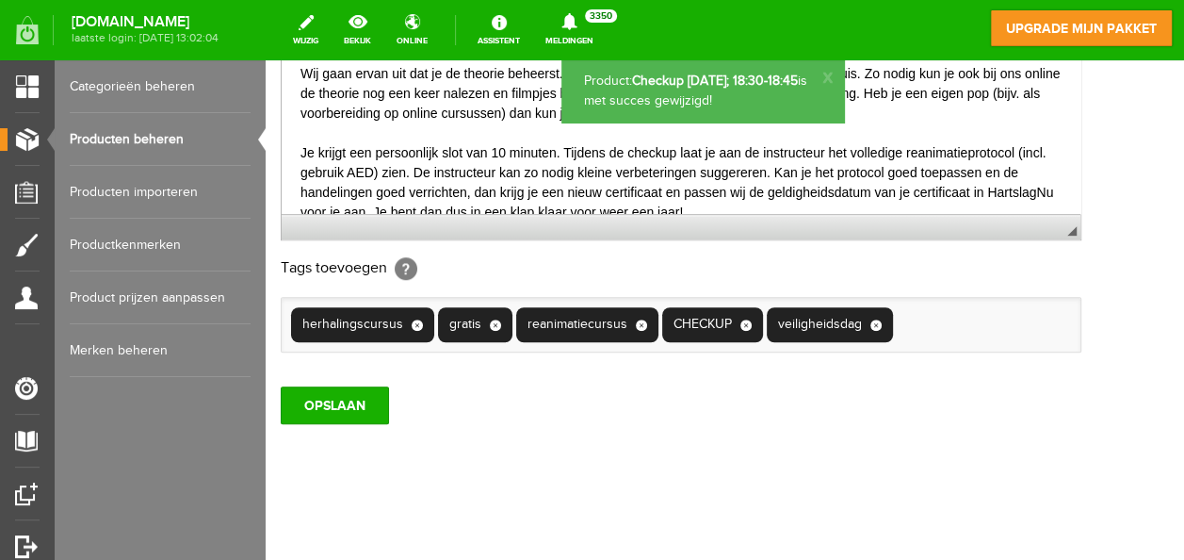
scroll to position [0, 0]
click at [131, 141] on link "Producten beheren" at bounding box center [160, 139] width 181 height 53
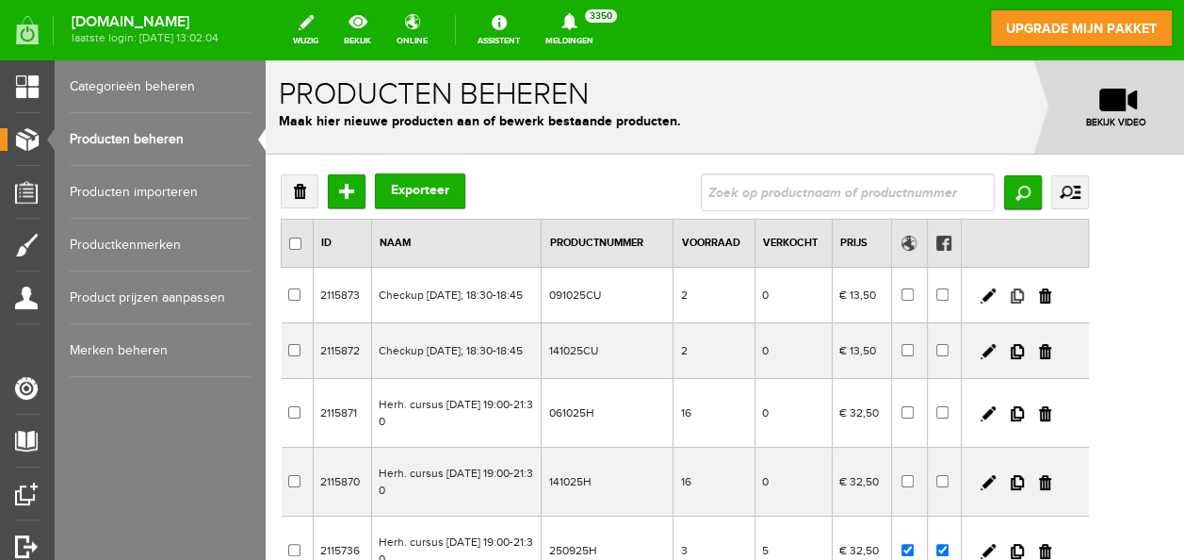
click at [1024, 297] on link at bounding box center [1017, 295] width 13 height 15
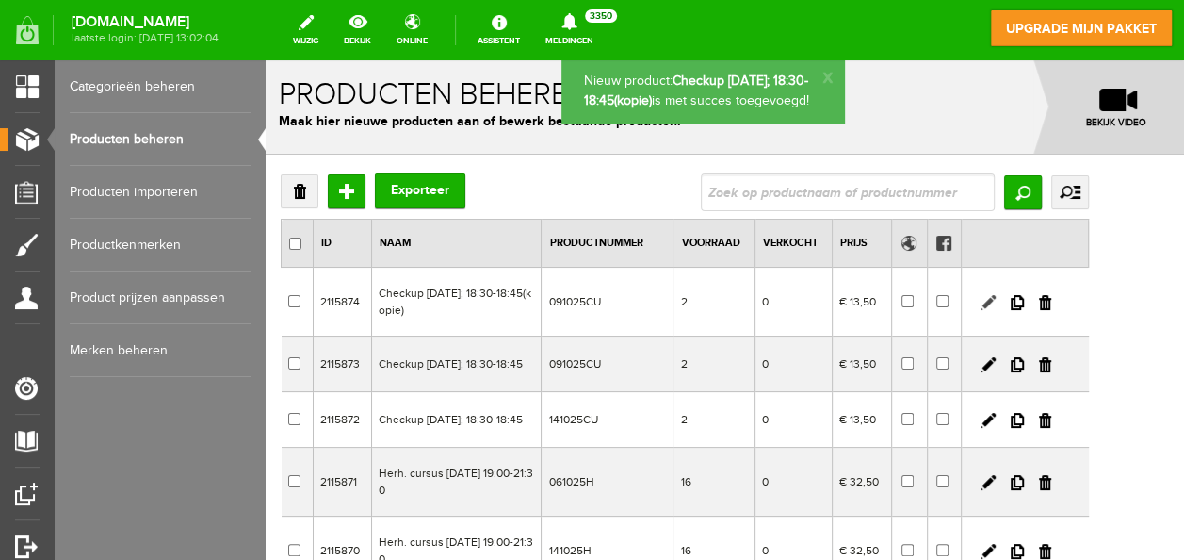
click at [996, 300] on link at bounding box center [988, 302] width 15 height 15
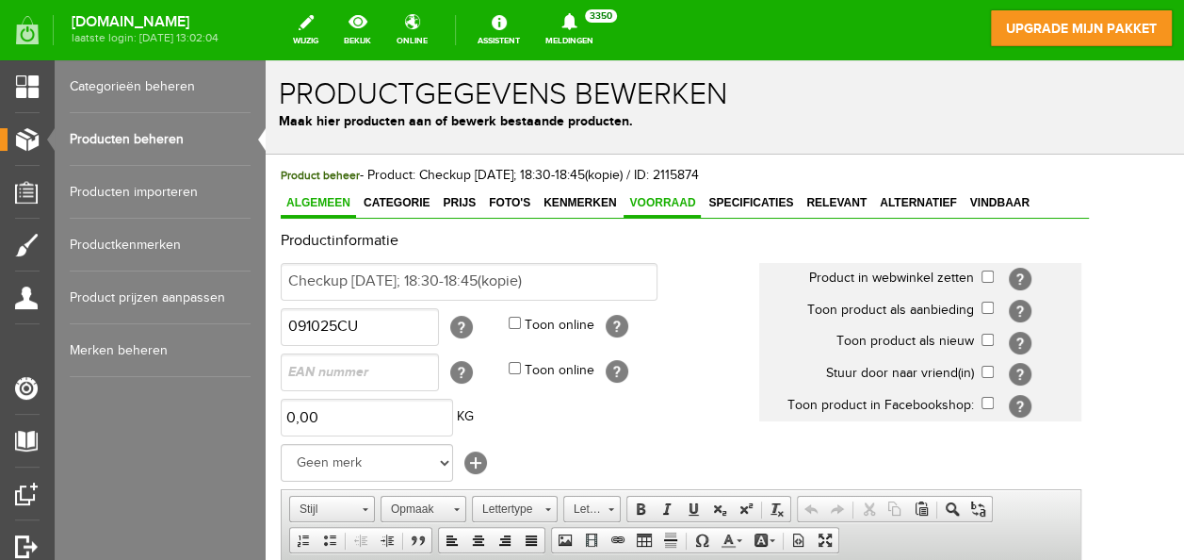
click at [657, 199] on span "Voorraad" at bounding box center [662, 202] width 77 height 13
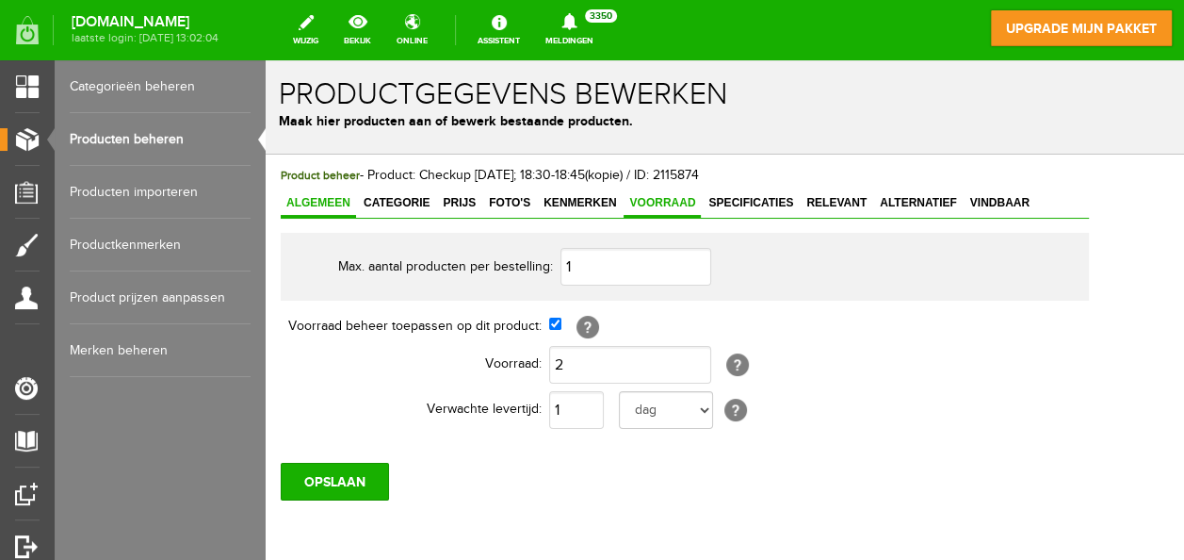
click at [334, 196] on span "Algemeen" at bounding box center [318, 202] width 75 height 13
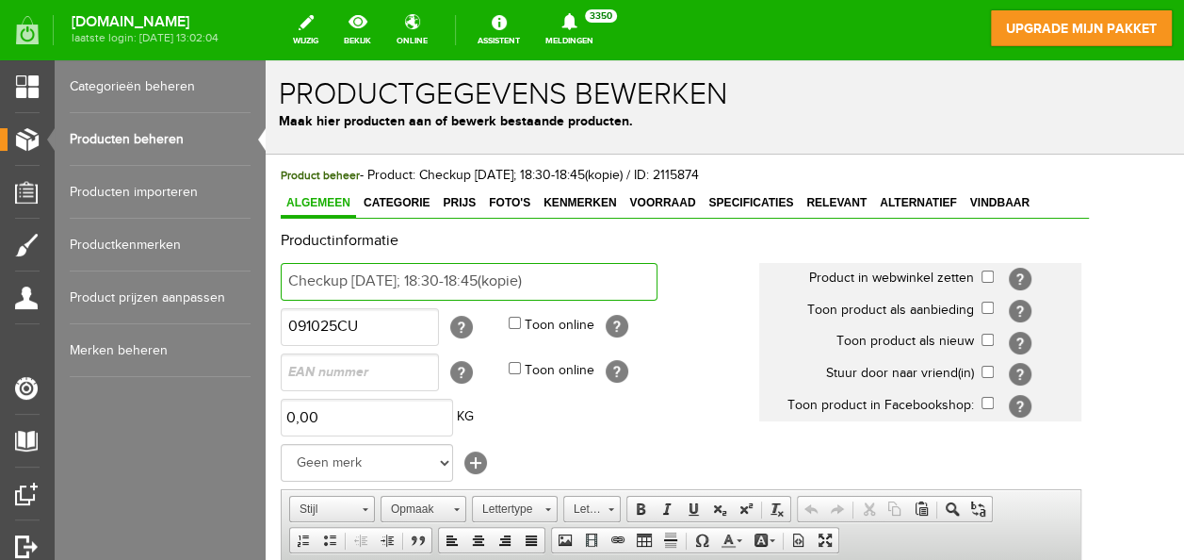
click at [599, 285] on input "Checkup [DATE]; 18:30-18:45(kopie)" at bounding box center [469, 282] width 377 height 38
click at [377, 281] on input "Checkup [DATE]; 18:30-18:45" at bounding box center [469, 282] width 377 height 38
type input "Checkup [DATE]; 18:30-18:45"
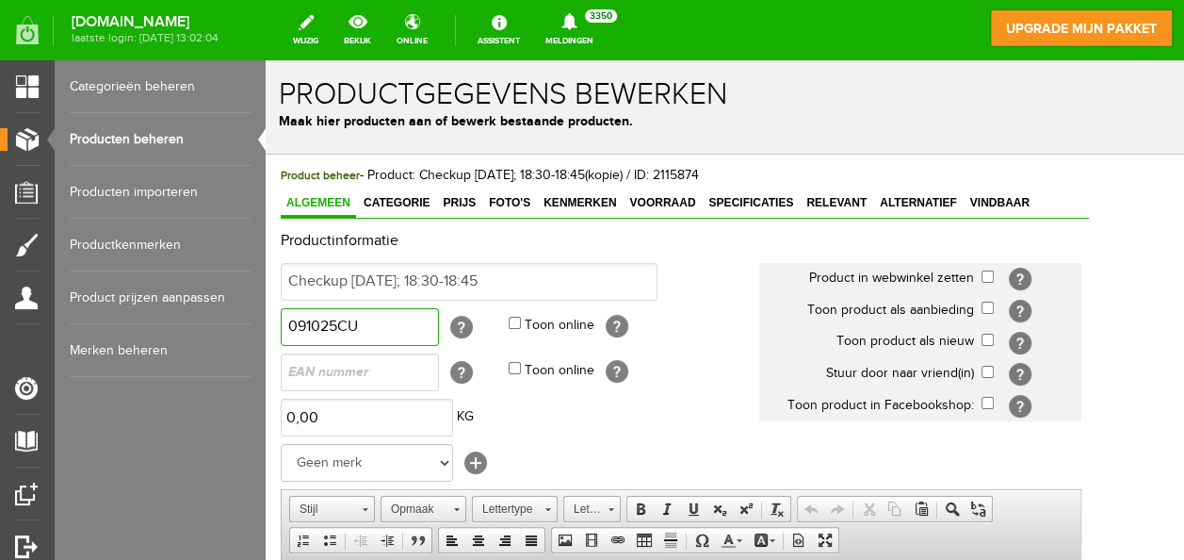
click at [303, 325] on input "091025CU" at bounding box center [360, 327] width 158 height 38
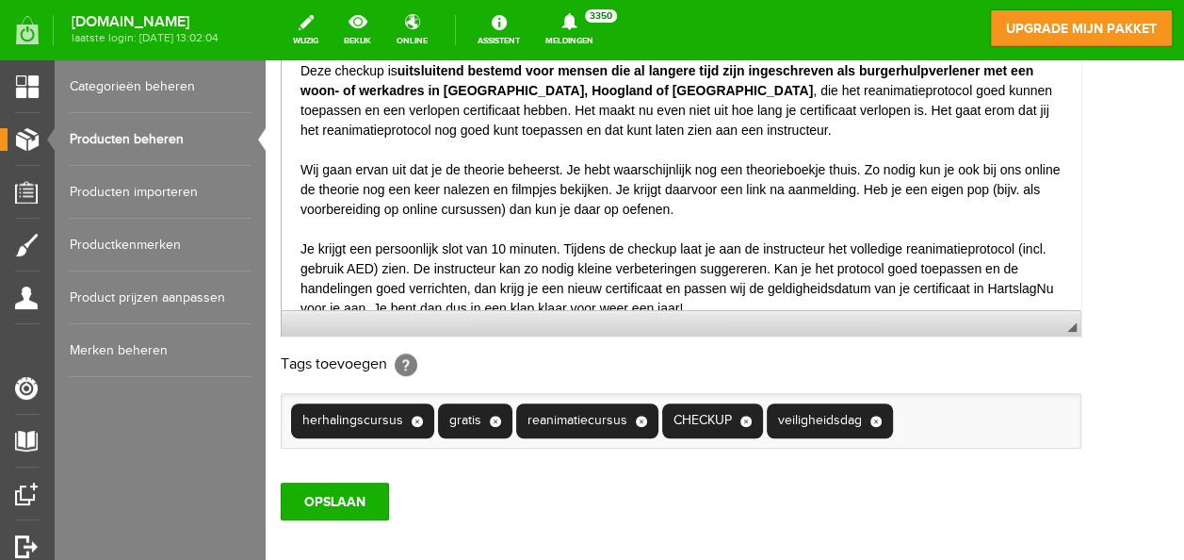
scroll to position [587, 0]
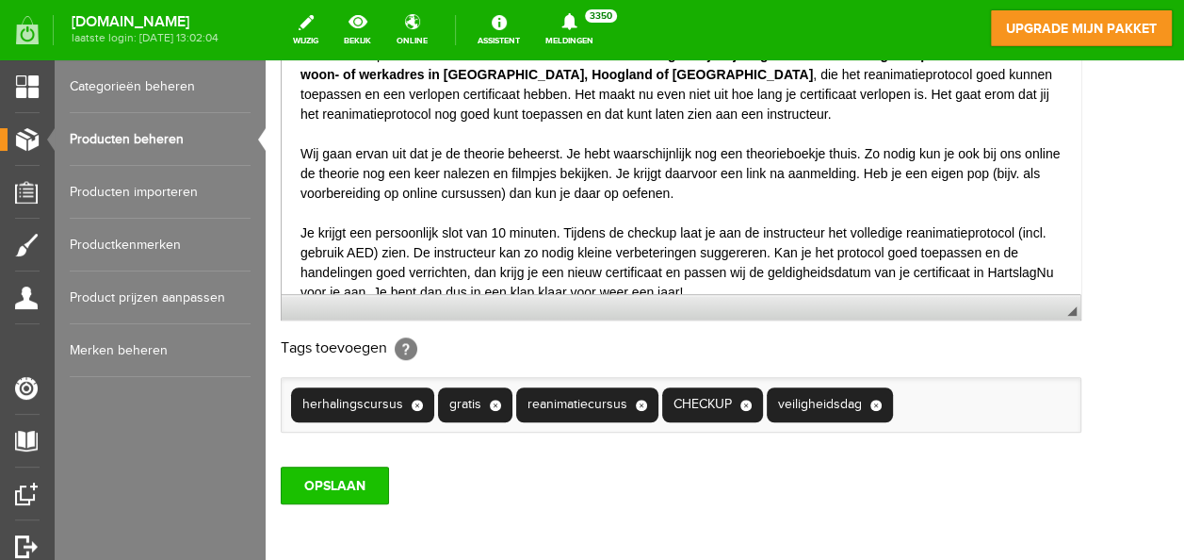
type input "061025CU"
click at [325, 474] on input "OPSLAAN" at bounding box center [335, 485] width 108 height 38
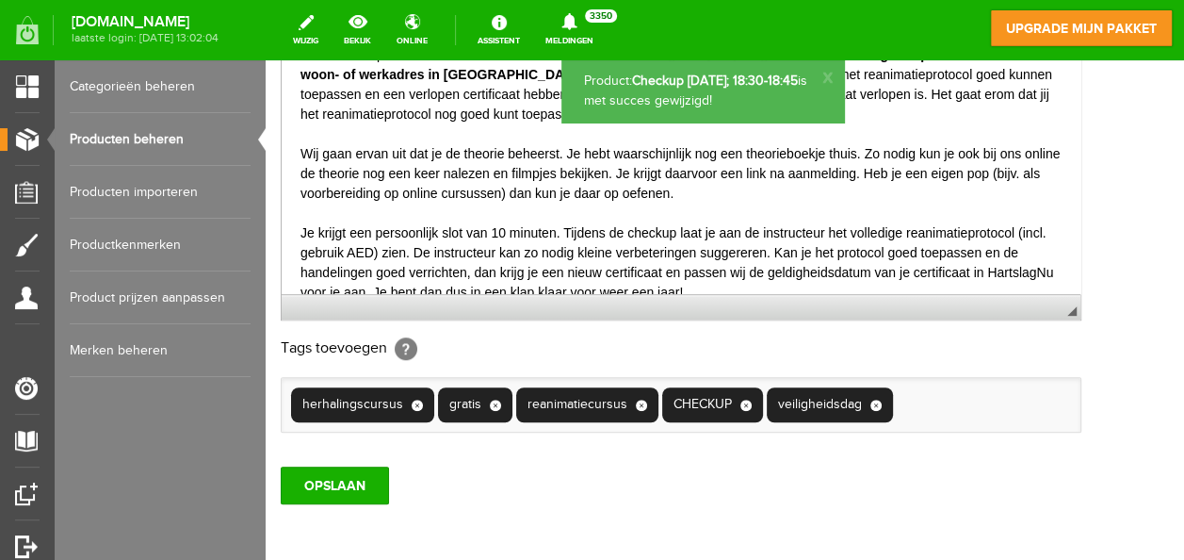
scroll to position [0, 0]
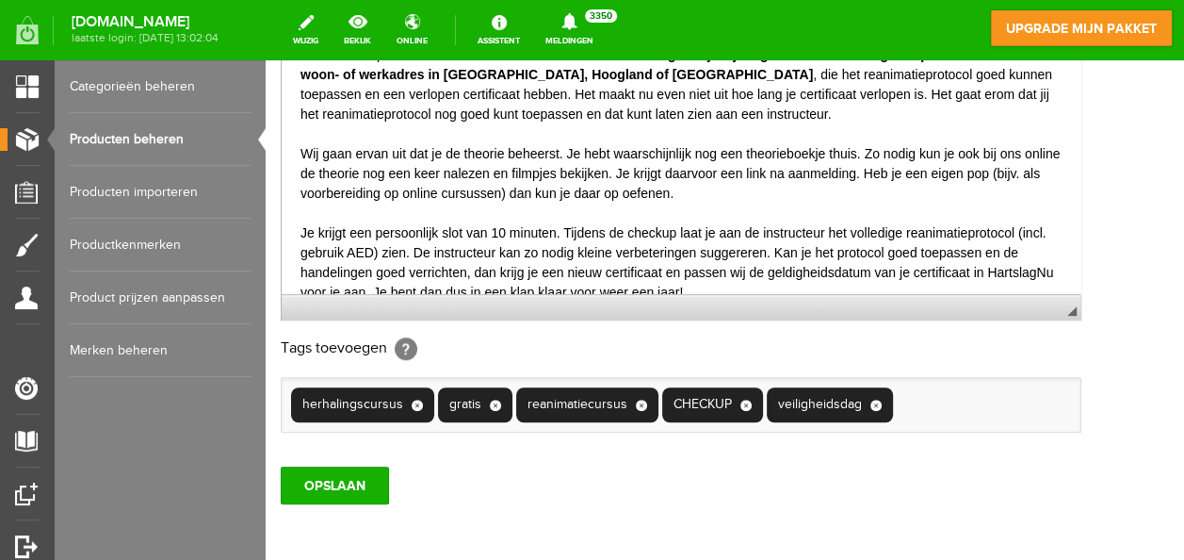
click at [117, 132] on link "Producten beheren" at bounding box center [160, 139] width 181 height 53
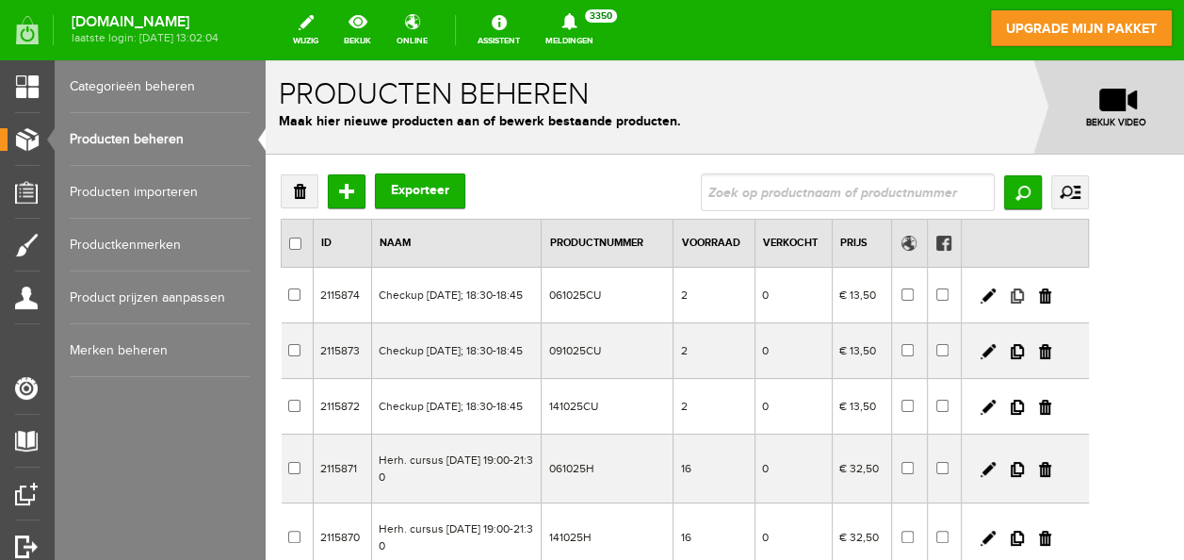
click at [1024, 300] on link at bounding box center [1017, 295] width 13 height 15
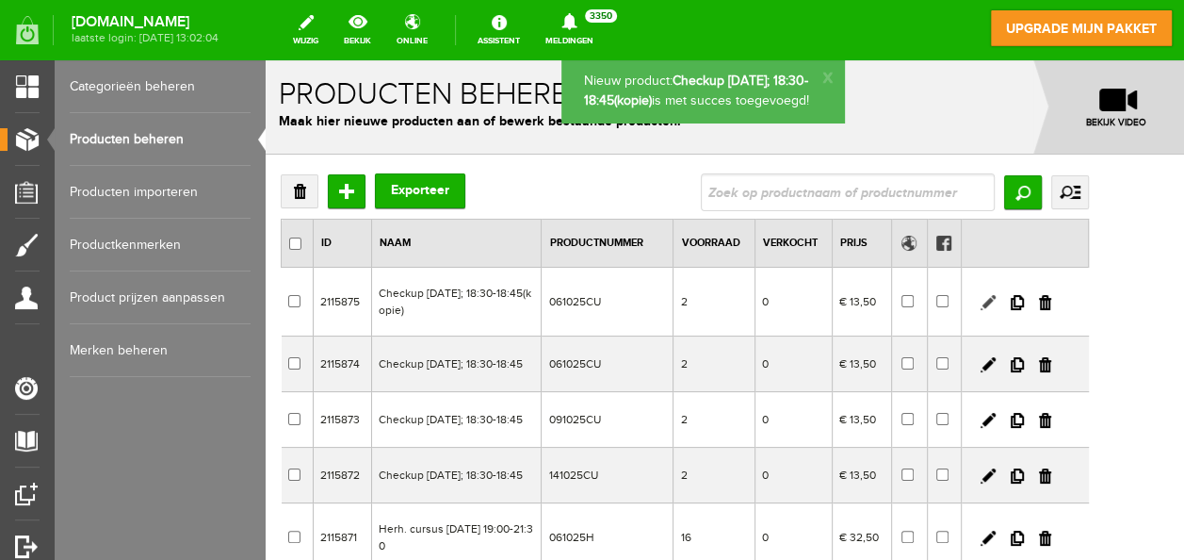
click at [996, 298] on link at bounding box center [988, 302] width 15 height 15
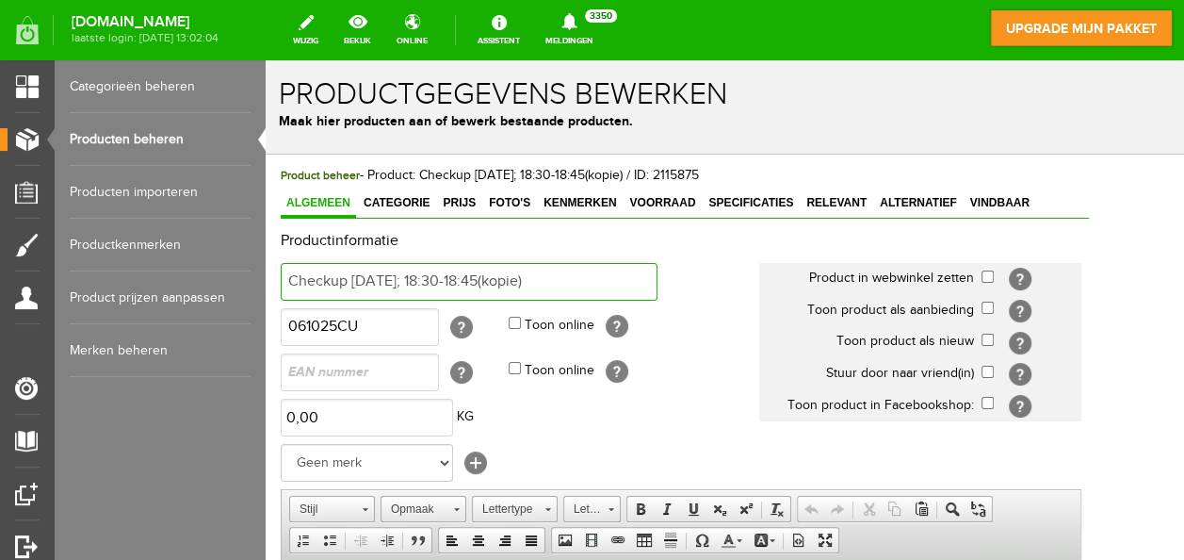
click at [600, 273] on input "Checkup [DATE]; 18:30-18:45(kopie)" at bounding box center [469, 282] width 377 height 38
type input "Checkup [DATE]; 18:30-18:45"
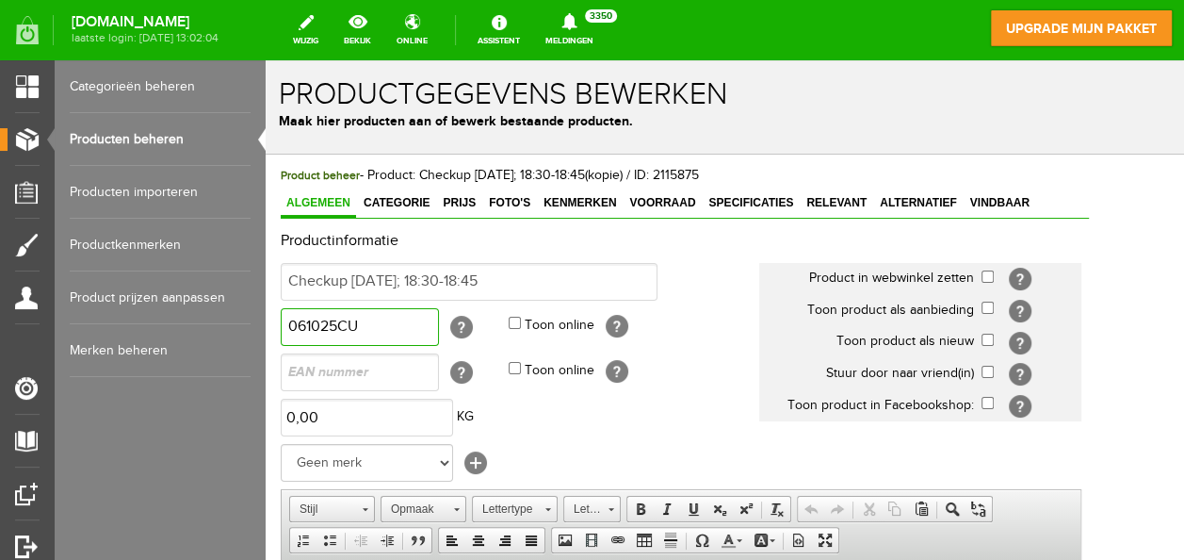
click at [302, 328] on input "061025CU" at bounding box center [360, 327] width 158 height 38
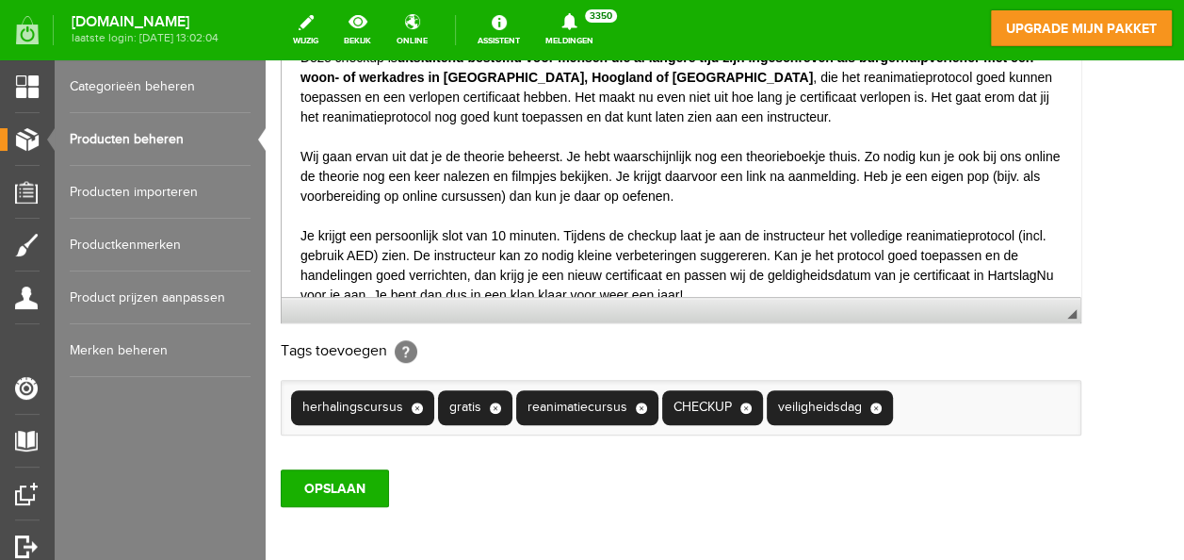
scroll to position [588, 0]
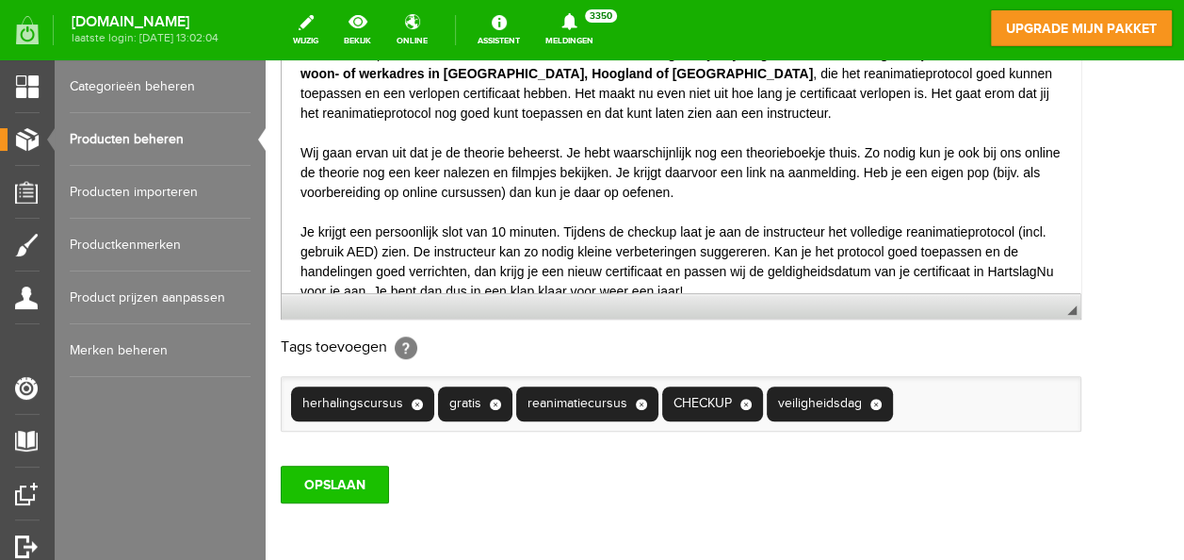
type input "011025CU"
click at [347, 482] on input "OPSLAAN" at bounding box center [335, 484] width 108 height 38
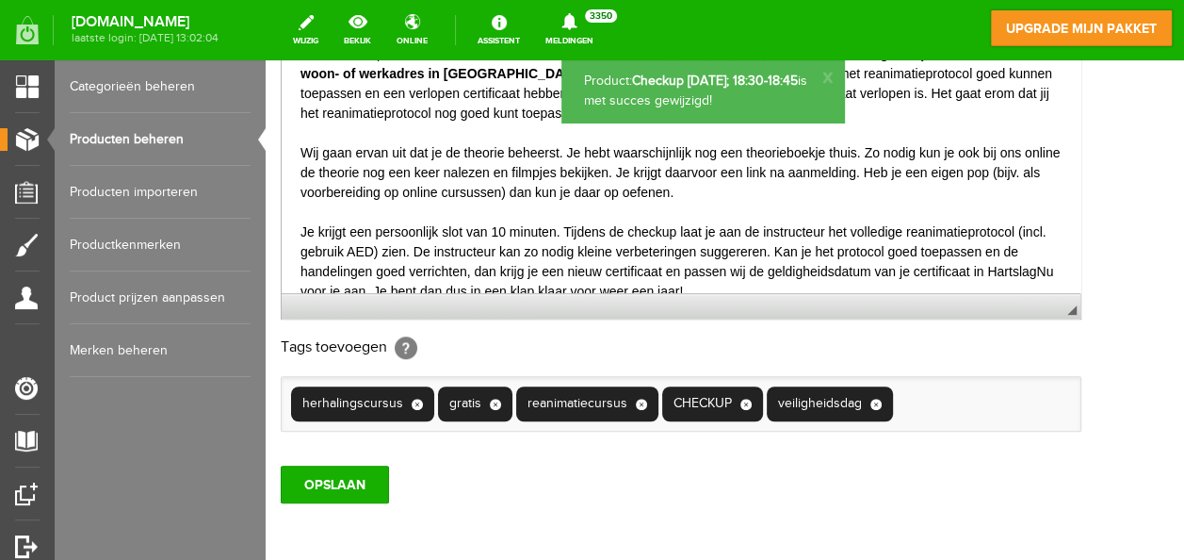
scroll to position [0, 0]
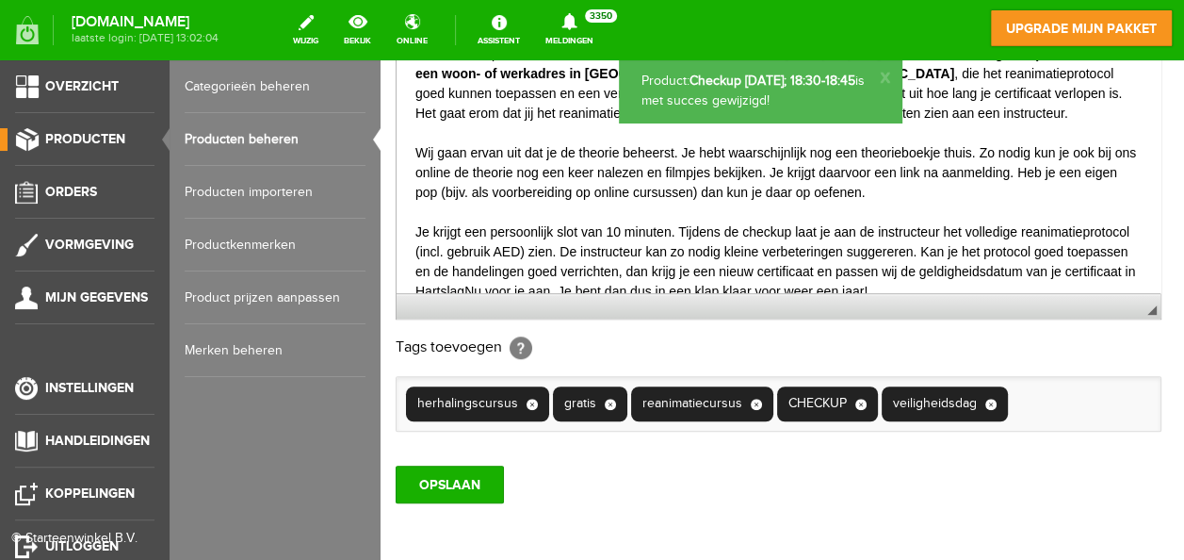
click at [223, 134] on link "Producten beheren" at bounding box center [275, 139] width 181 height 53
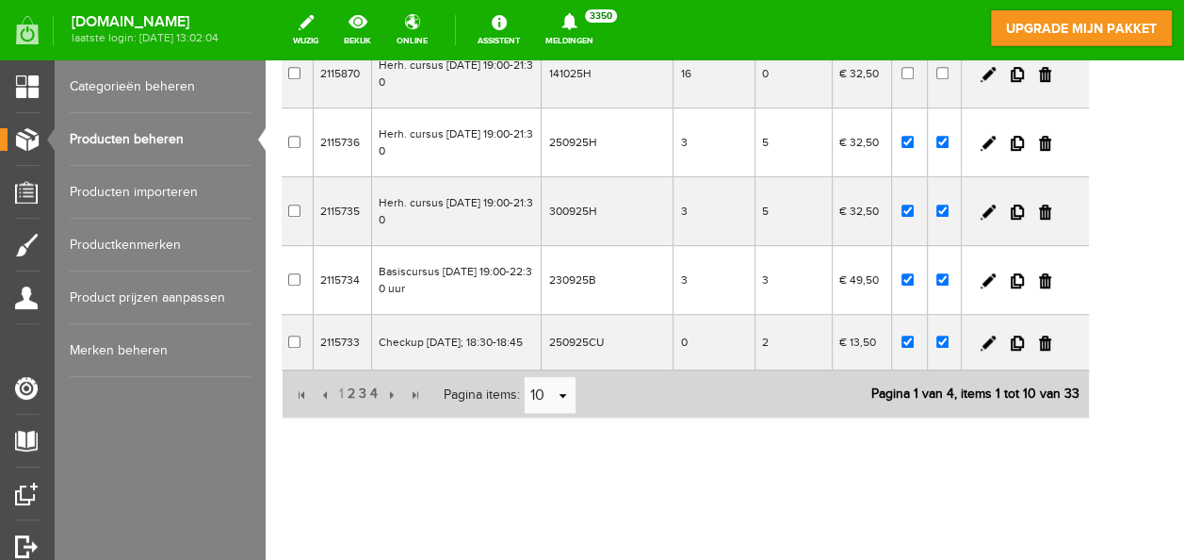
scroll to position [580, 0]
drag, startPoint x: 1178, startPoint y: 177, endPoint x: 1456, endPoint y: 513, distance: 435.6
click at [347, 387] on span "2" at bounding box center [351, 394] width 11 height 38
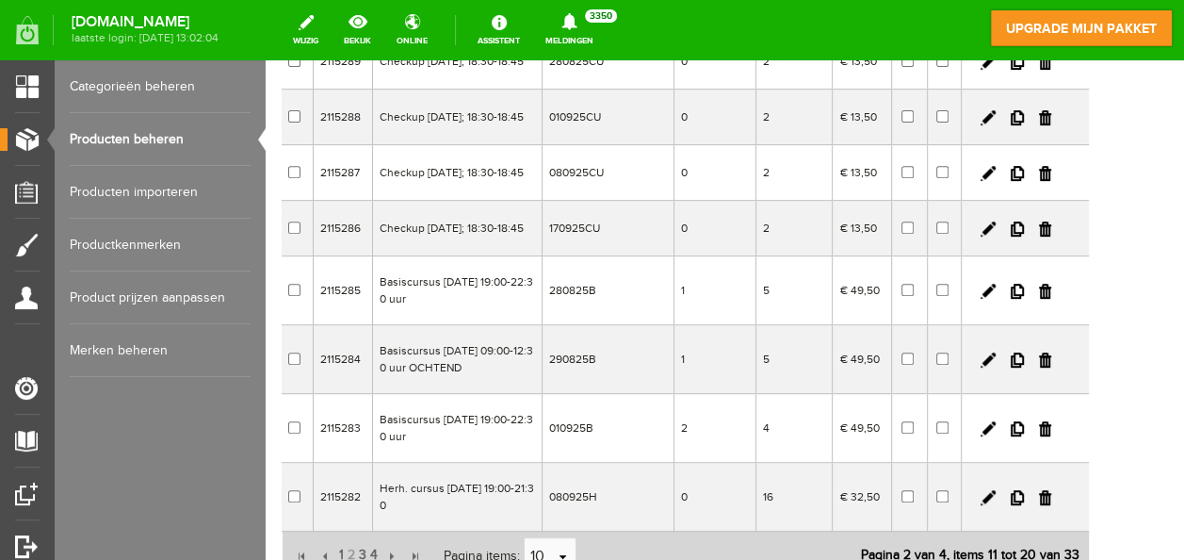
scroll to position [350, 0]
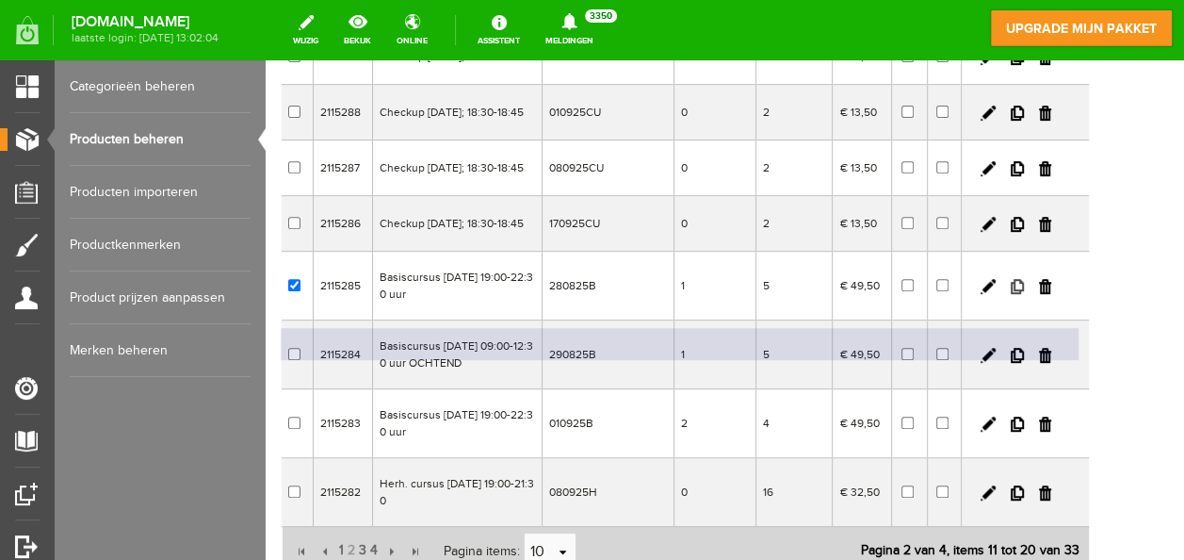
click at [1024, 294] on link at bounding box center [1017, 286] width 13 height 15
checkbox input "true"
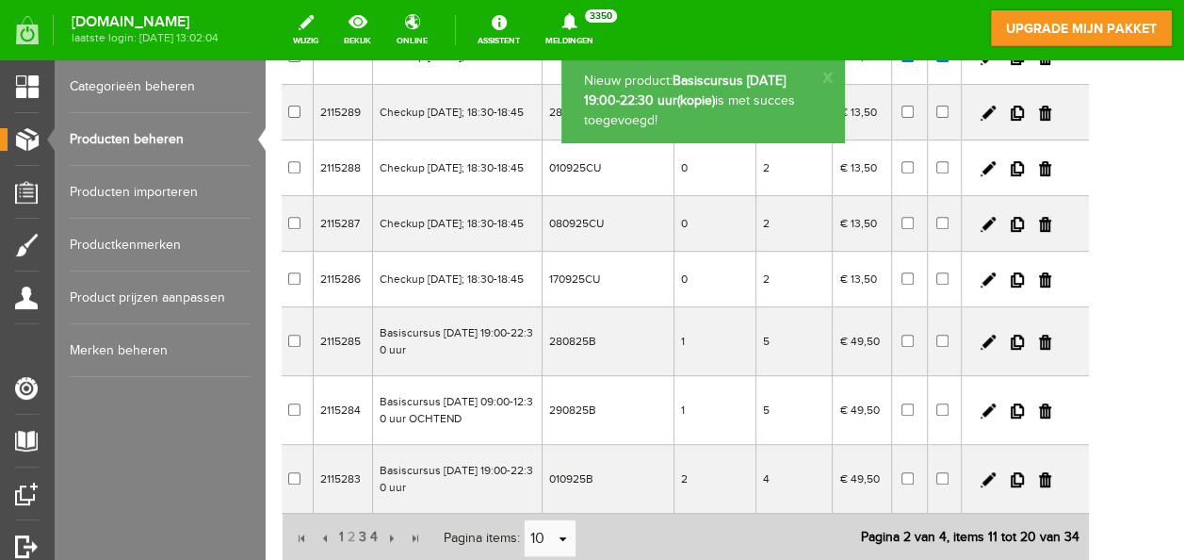
scroll to position [580, 0]
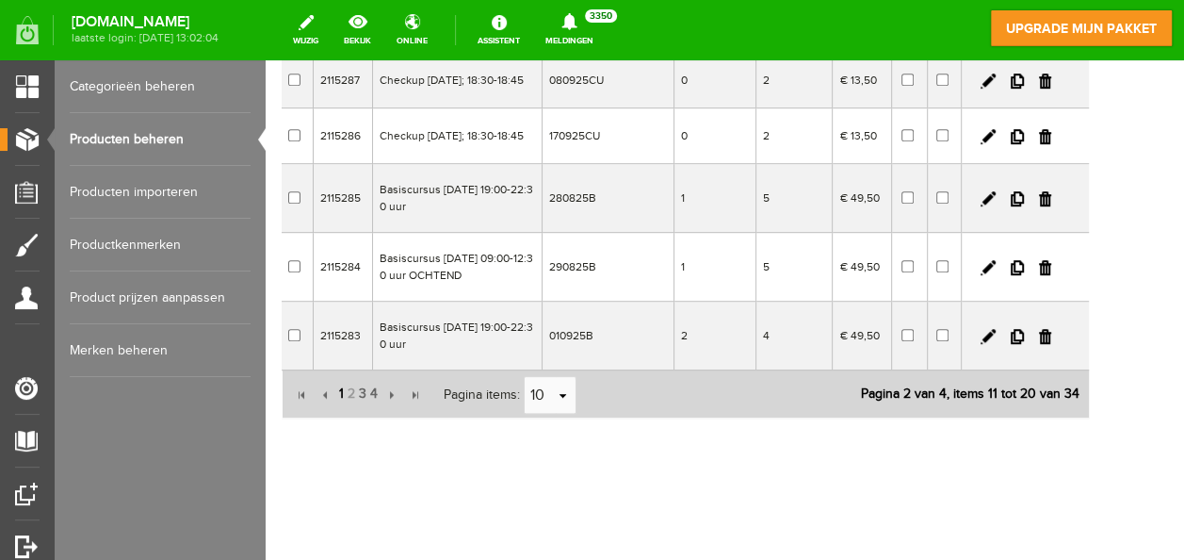
click at [340, 391] on span "1" at bounding box center [341, 394] width 8 height 38
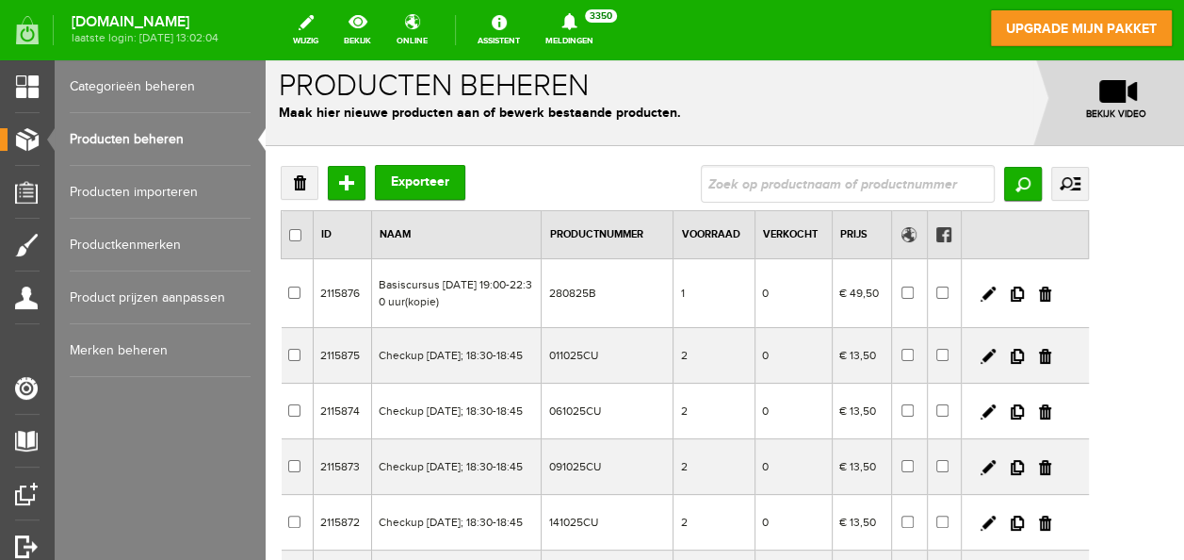
scroll to position [0, 0]
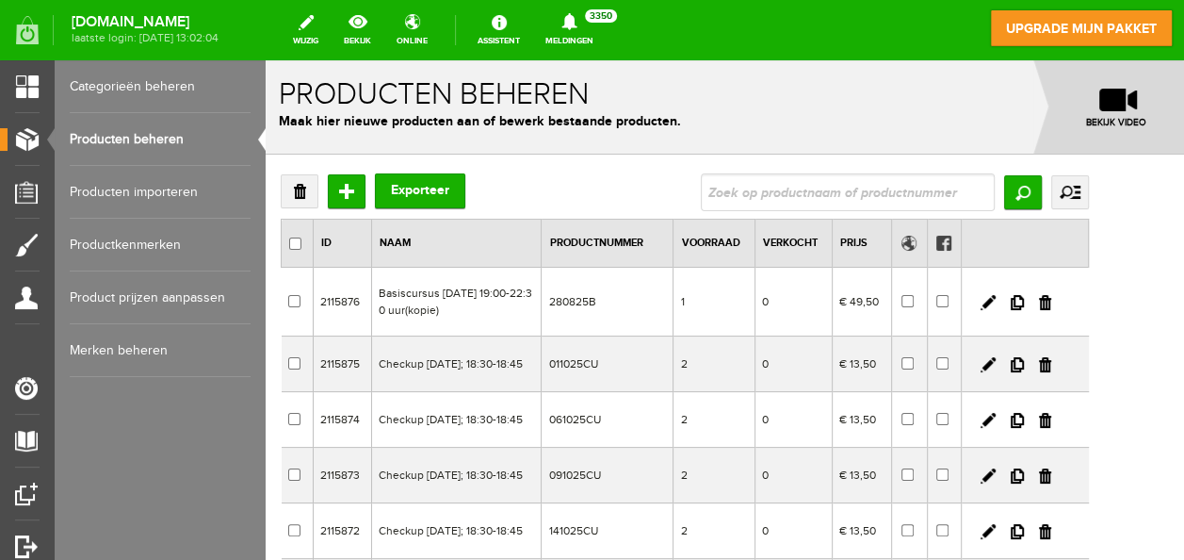
click at [1085, 292] on td at bounding box center [1025, 302] width 127 height 69
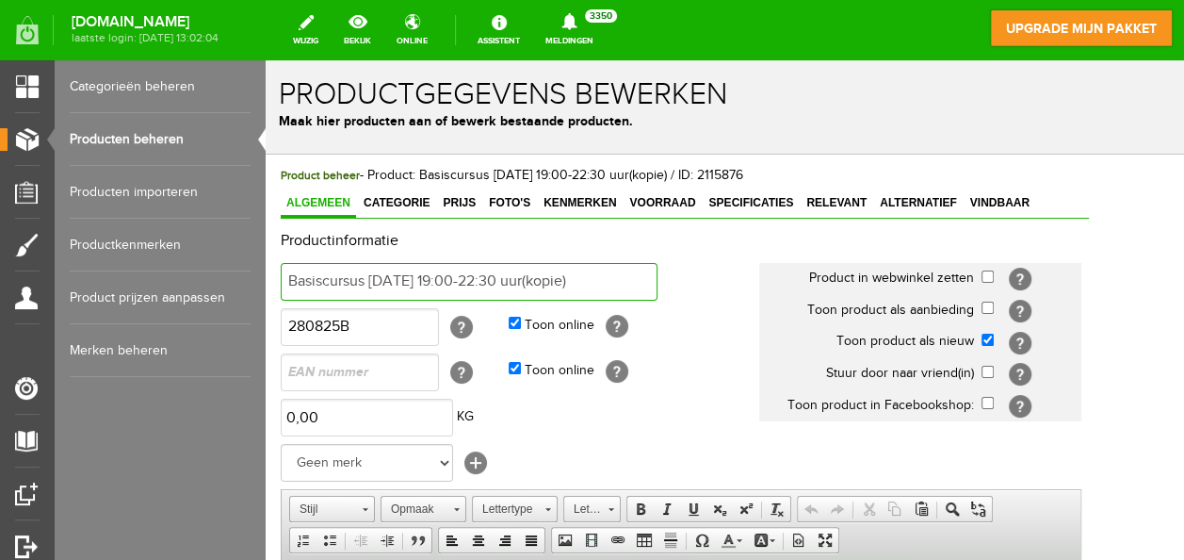
click at [600, 278] on input "Basiscursus [DATE] 19:00-22:30 uur(kopie)" at bounding box center [469, 282] width 377 height 38
click at [436, 279] on input "Basiscursus [DATE] 19:00-22:30 uur" at bounding box center [469, 282] width 377 height 38
type input "Basiscursus [DATE] 19:00-22:30 uur"
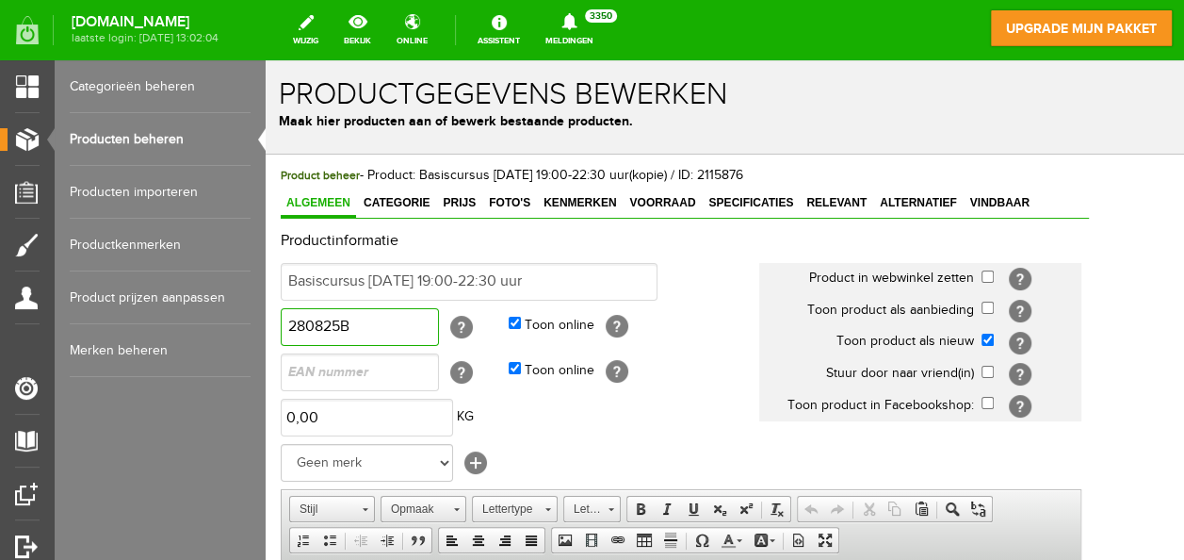
click at [323, 327] on input "280825B" at bounding box center [360, 327] width 158 height 38
type input "091025B"
click at [675, 200] on span "Voorraad" at bounding box center [662, 202] width 77 height 13
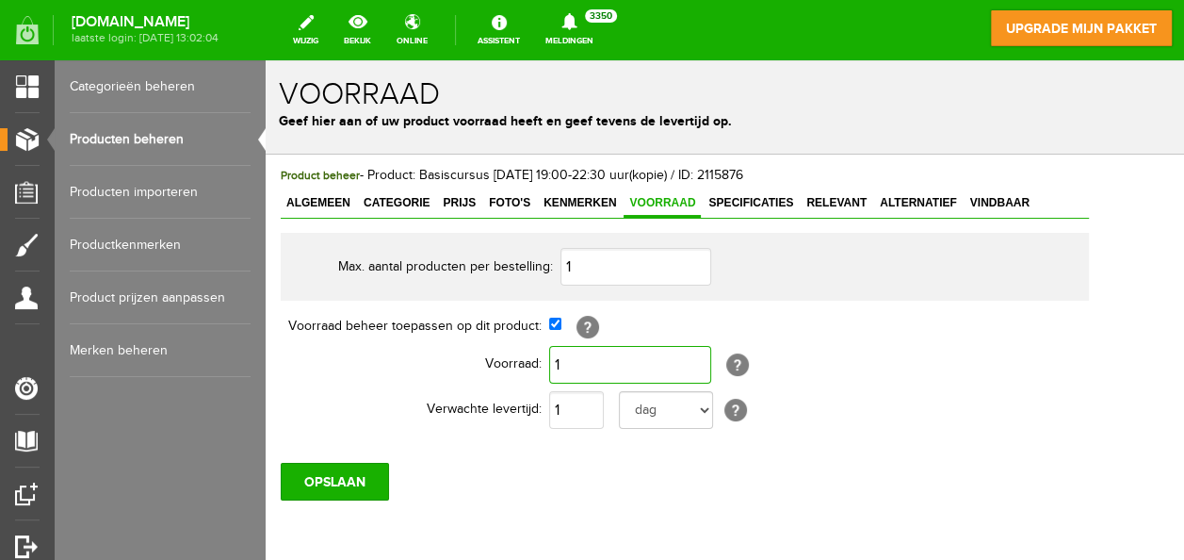
click at [575, 375] on input "1" at bounding box center [630, 365] width 162 height 38
type input "6"
click at [313, 204] on span "Algemeen" at bounding box center [318, 202] width 75 height 13
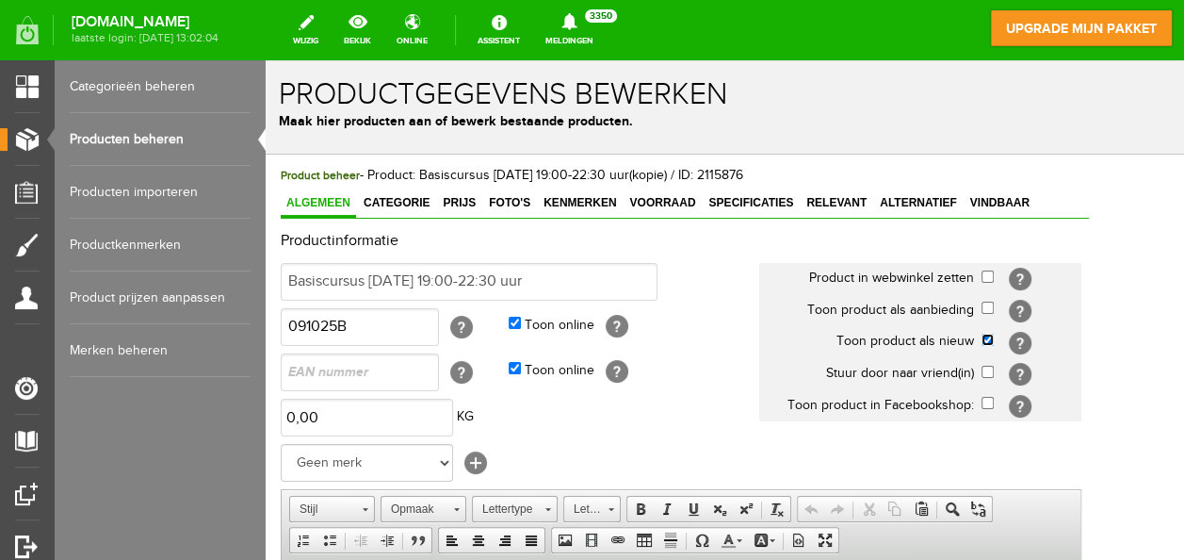
click at [994, 337] on input "checkbox" at bounding box center [988, 340] width 12 height 12
checkbox input "false"
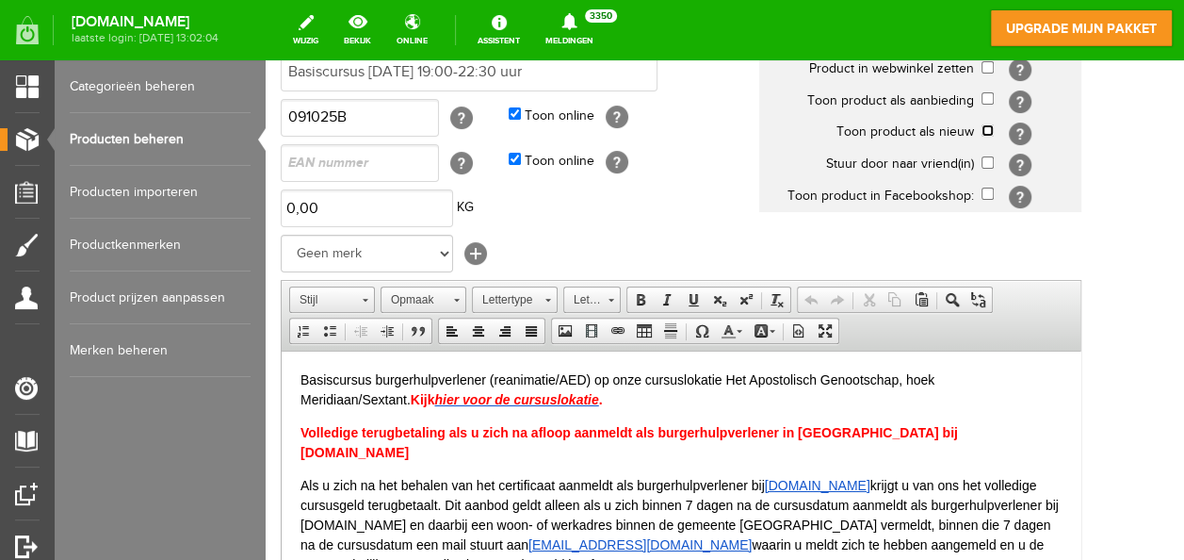
scroll to position [217, 0]
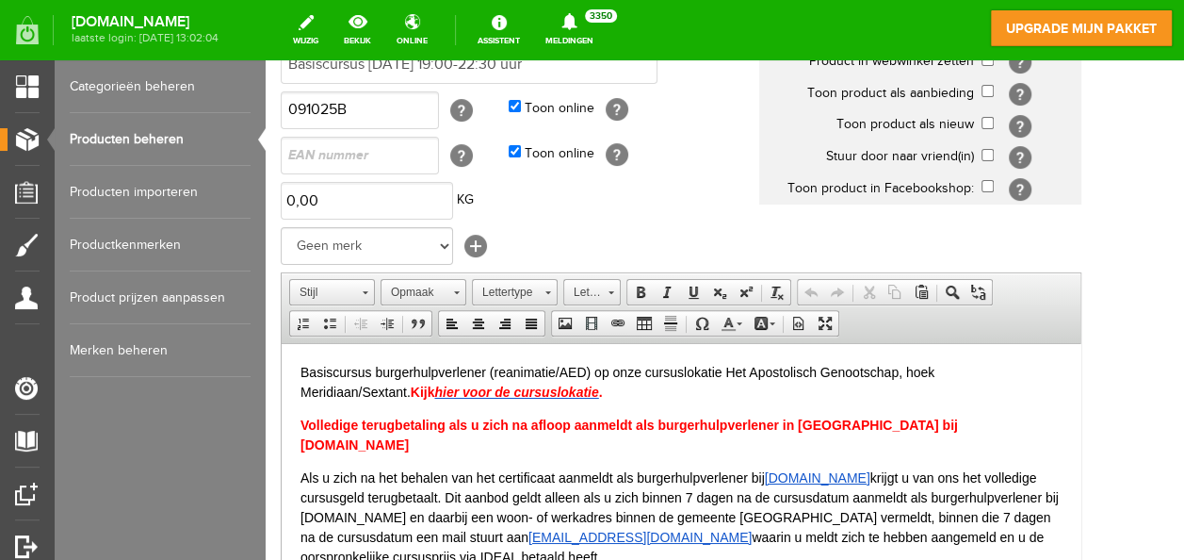
click at [1042, 337] on span "Werkbalken Stijl Stijl Opmaak Opmaak Lettertype Lettertype Lettergrootte Letter…" at bounding box center [681, 308] width 799 height 71
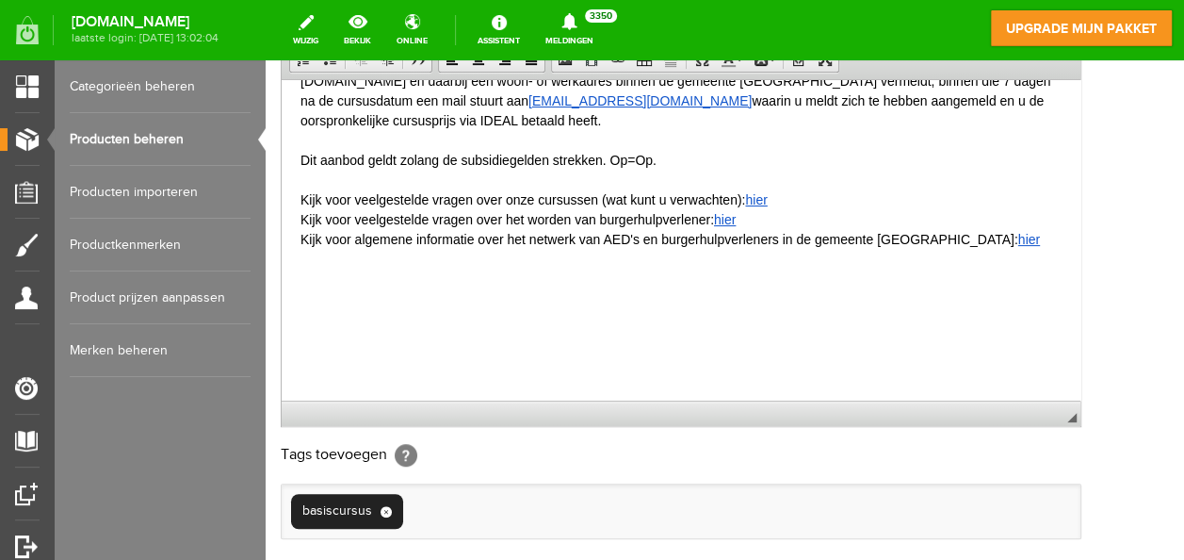
scroll to position [667, 0]
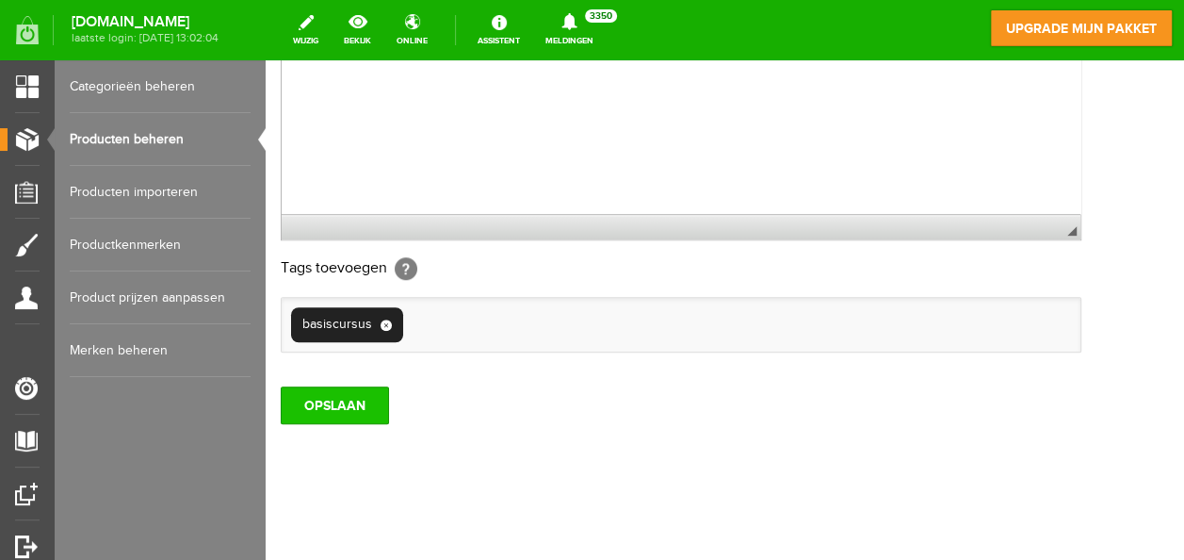
click at [334, 409] on input "OPSLAAN" at bounding box center [335, 405] width 108 height 38
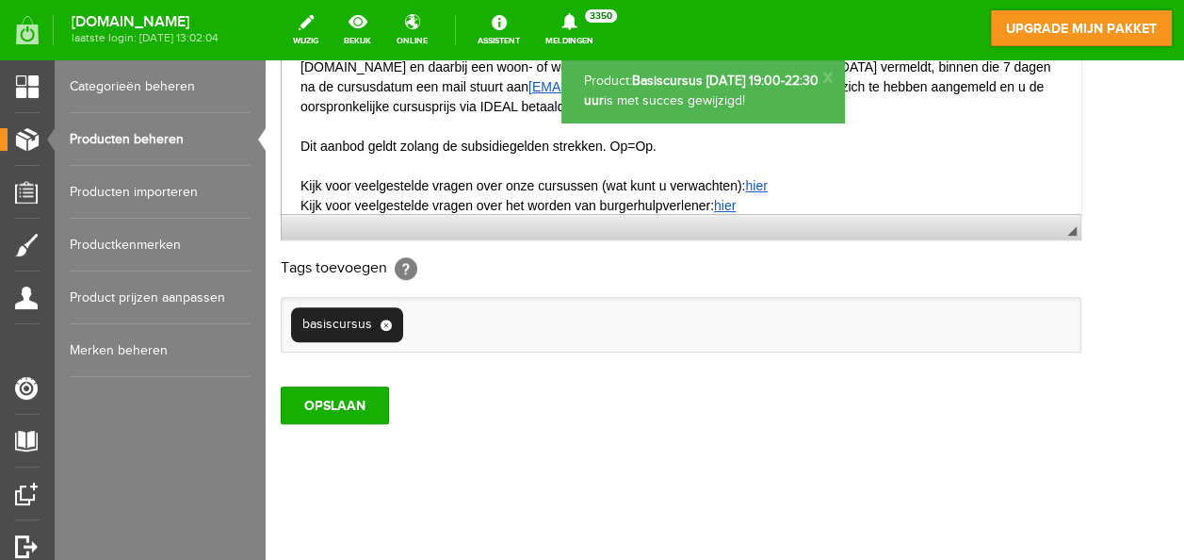
scroll to position [0, 0]
click at [154, 139] on link "Producten beheren" at bounding box center [160, 139] width 181 height 53
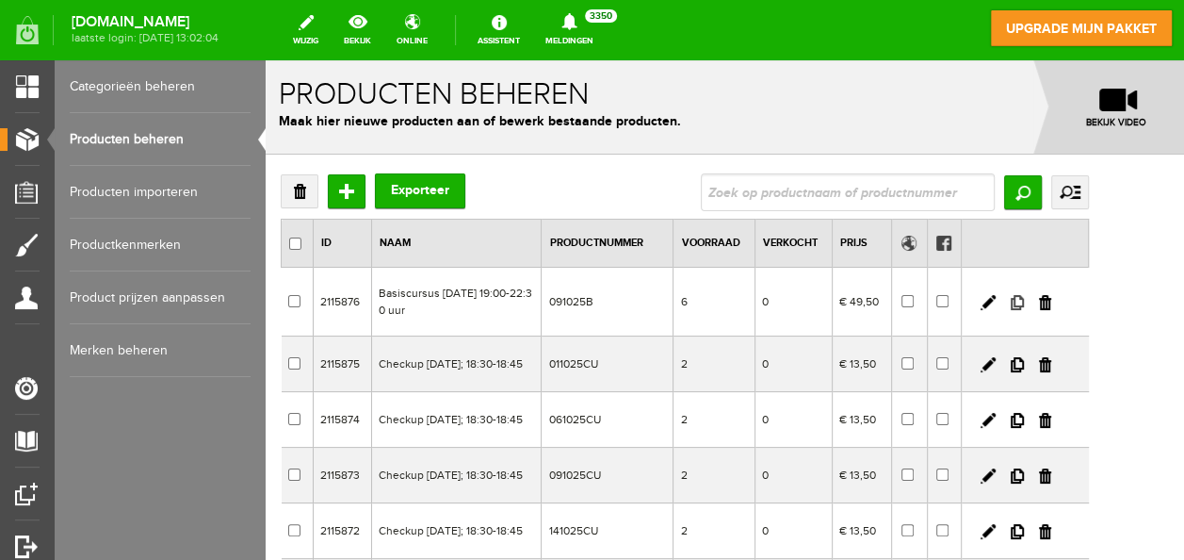
click at [1024, 300] on link at bounding box center [1017, 302] width 13 height 15
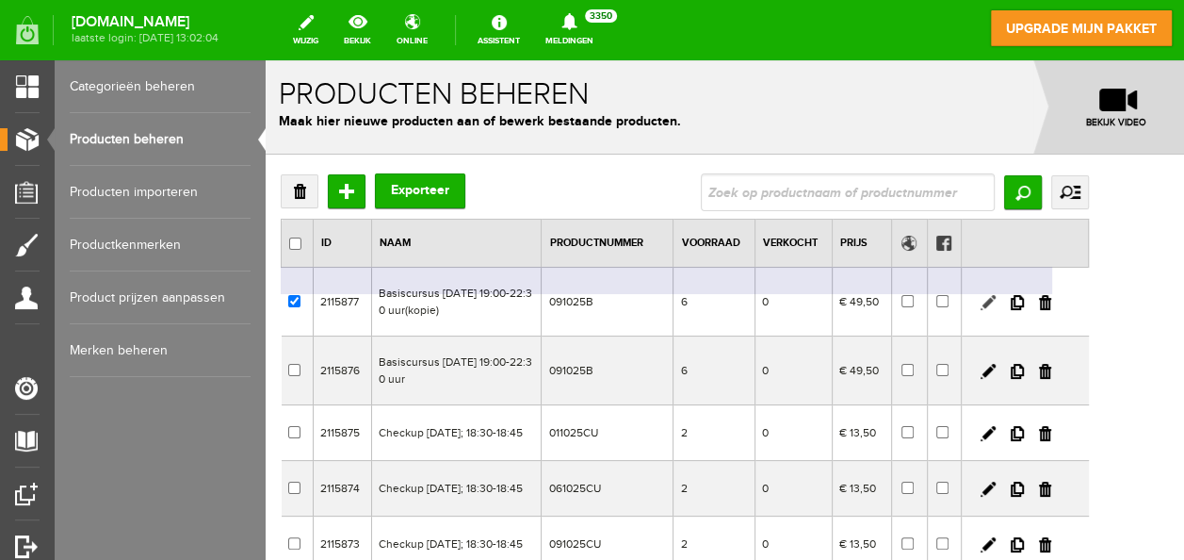
click at [996, 299] on link at bounding box center [988, 302] width 15 height 15
checkbox input "true"
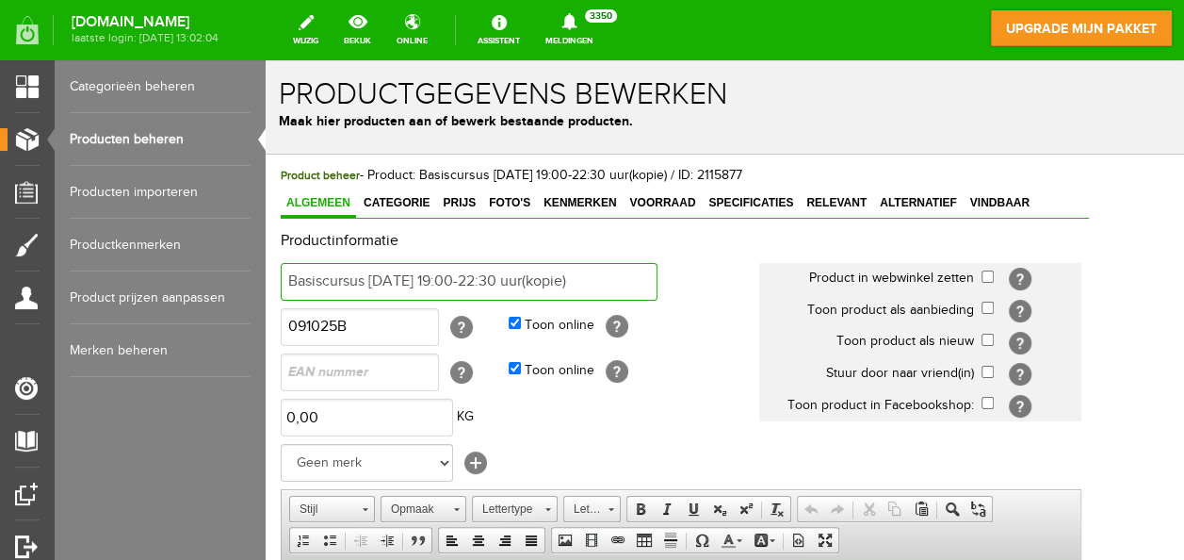
click at [395, 273] on input "Basiscursus [DATE] 19:00-22:30 uur(kopie)" at bounding box center [469, 282] width 377 height 38
type input "Basiscursus [DATE] 19:00-22:30 uur(kopie)"
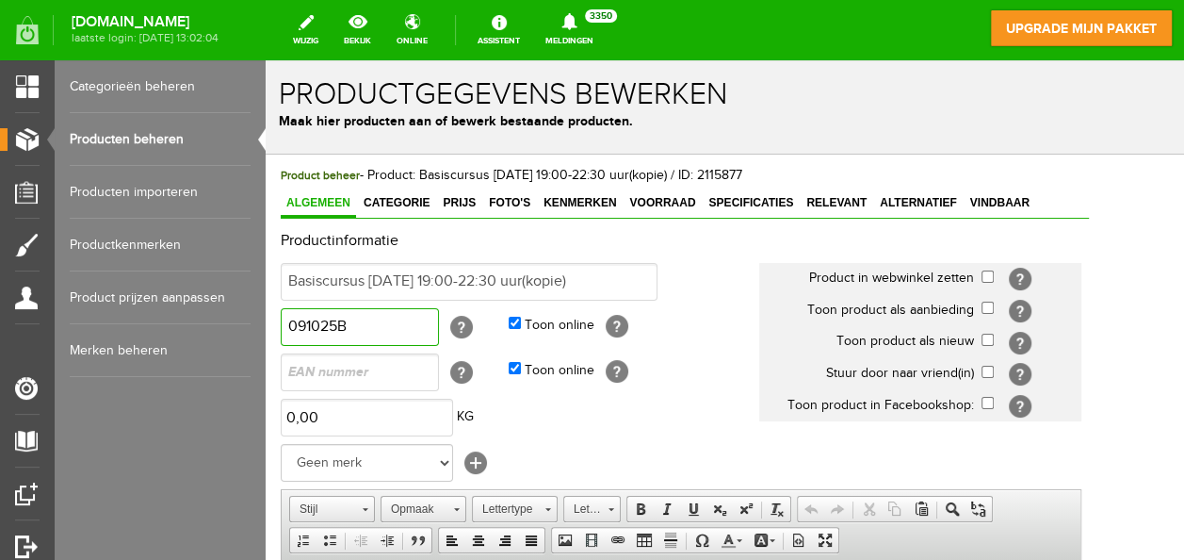
click at [306, 322] on input "091025B" at bounding box center [360, 327] width 158 height 38
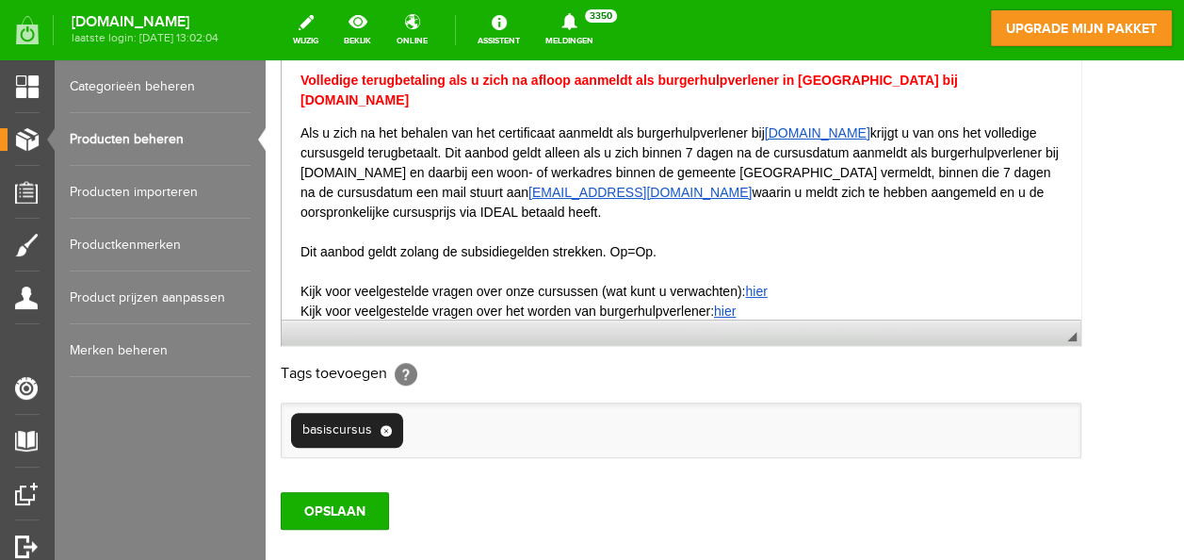
scroll to position [588, 0]
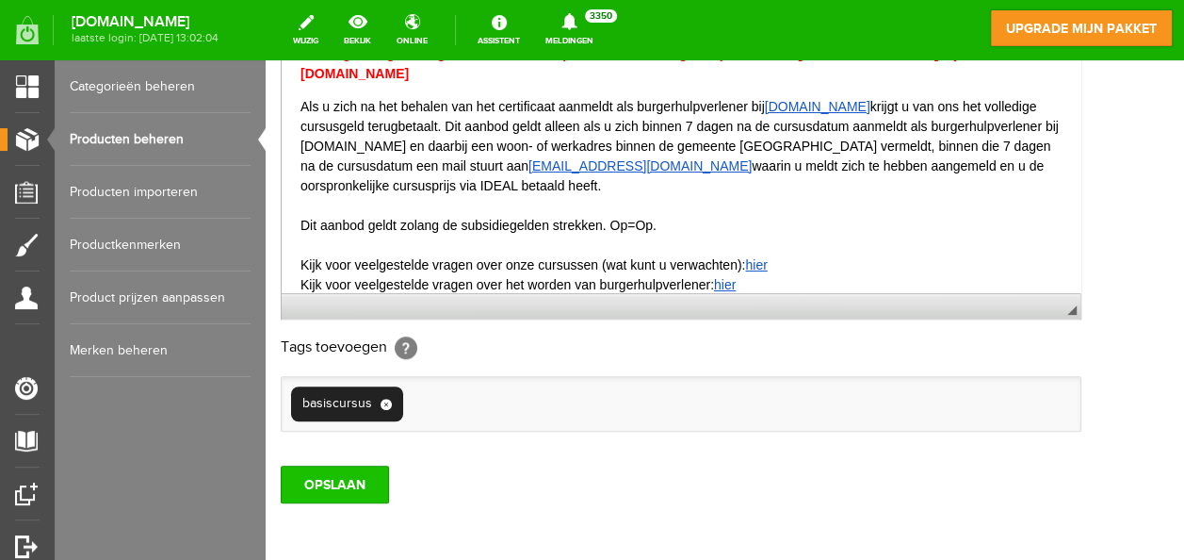
type input "011025B"
click at [358, 473] on input "OPSLAAN" at bounding box center [335, 484] width 108 height 38
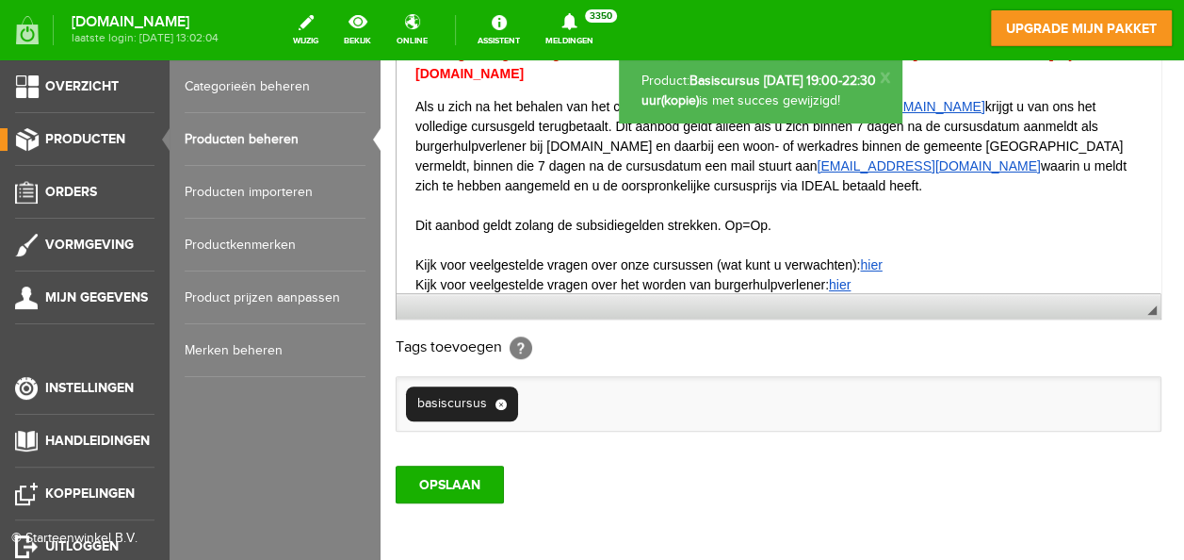
scroll to position [0, 0]
click at [241, 137] on link "Producten beheren" at bounding box center [275, 139] width 181 height 53
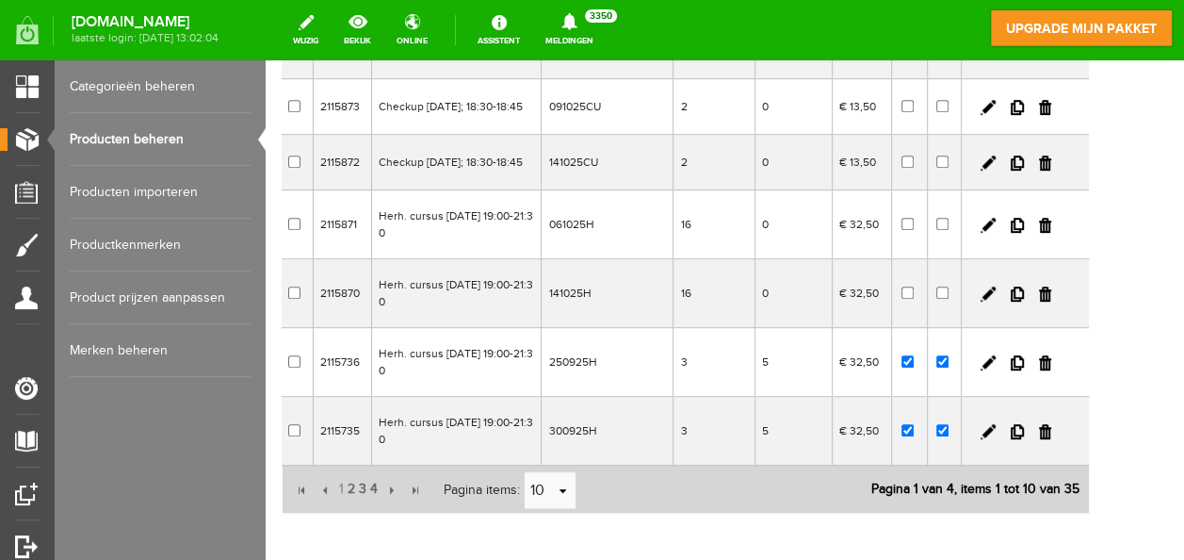
scroll to position [452, 0]
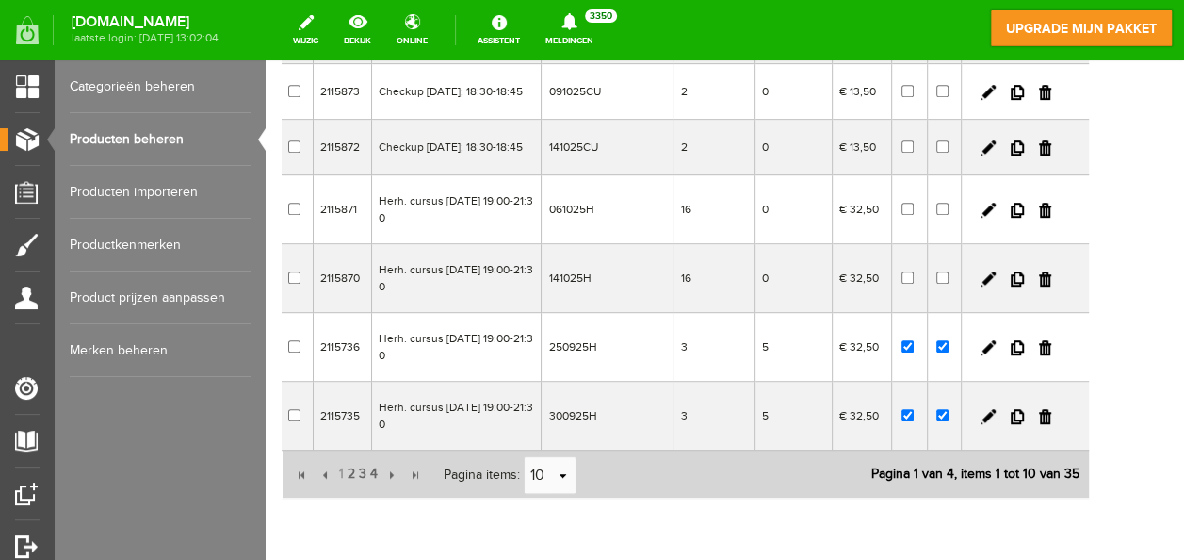
drag, startPoint x: 1176, startPoint y: 211, endPoint x: 1462, endPoint y: 462, distance: 380.6
click at [350, 493] on span "2" at bounding box center [351, 474] width 11 height 38
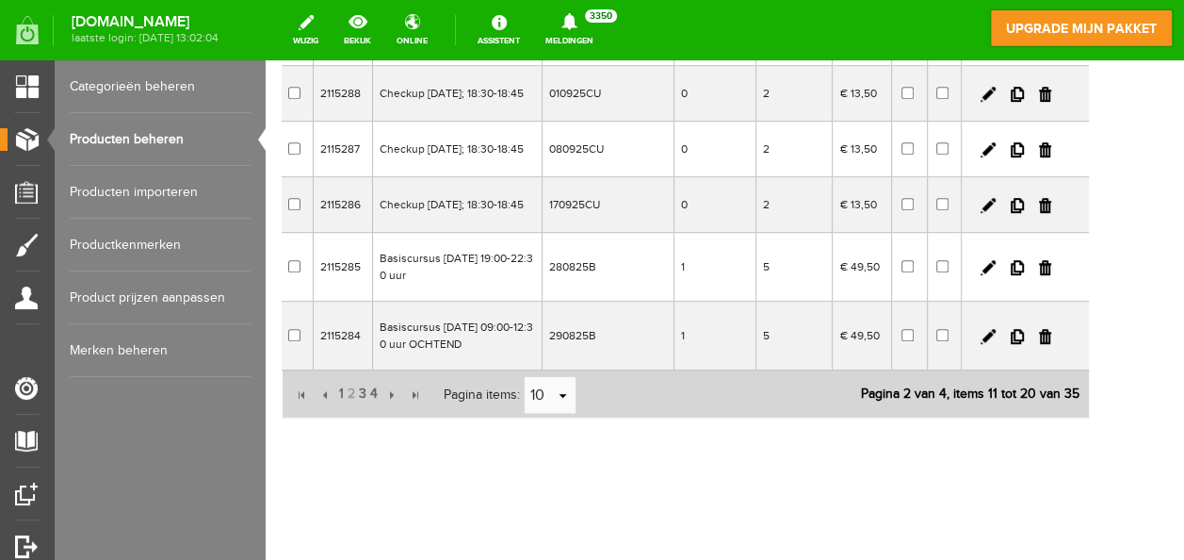
scroll to position [504, 0]
drag, startPoint x: 1177, startPoint y: 420, endPoint x: 1451, endPoint y: 502, distance: 286.2
click at [340, 413] on span "1" at bounding box center [341, 394] width 8 height 38
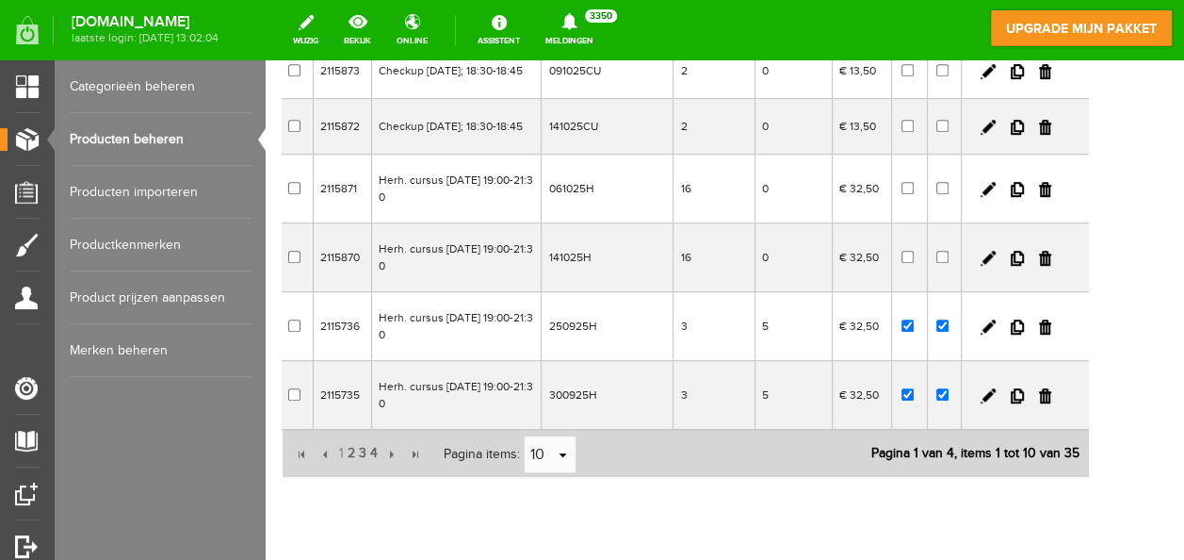
scroll to position [580, 0]
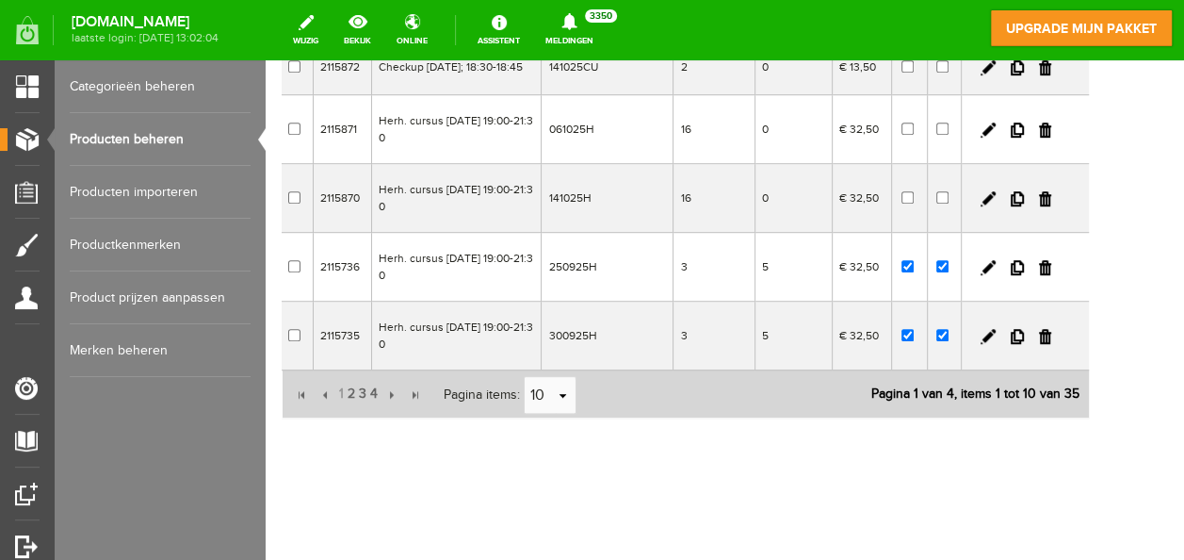
drag, startPoint x: 1175, startPoint y: 354, endPoint x: 1457, endPoint y: 496, distance: 315.2
